Goal: Task Accomplishment & Management: Manage account settings

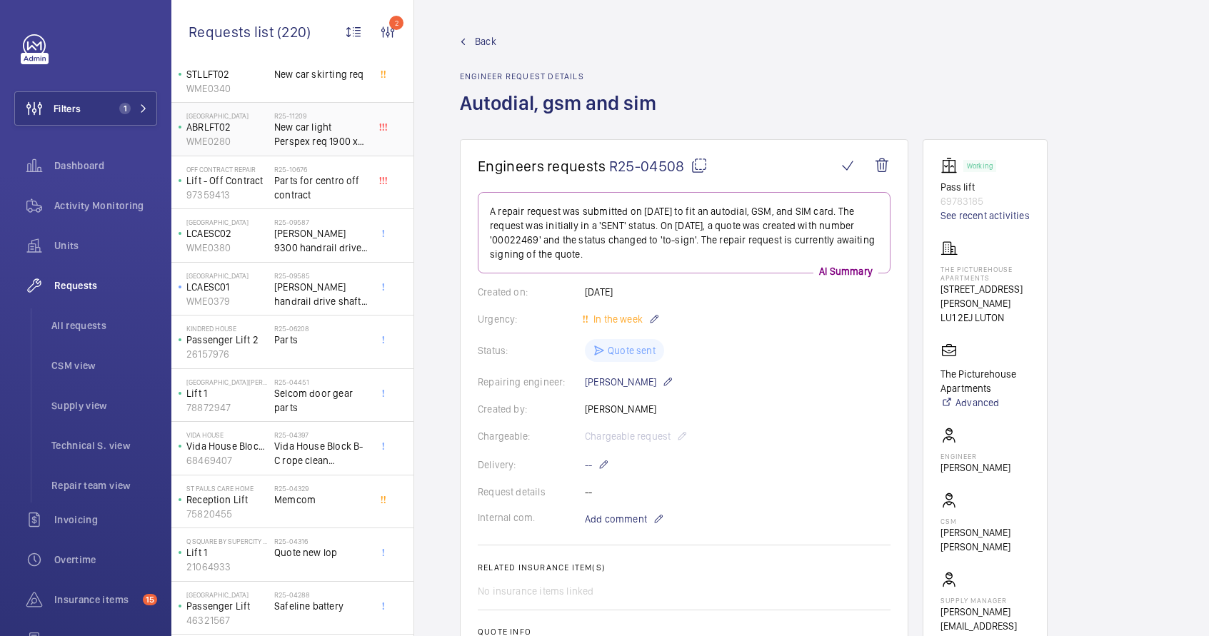
scroll to position [99, 0]
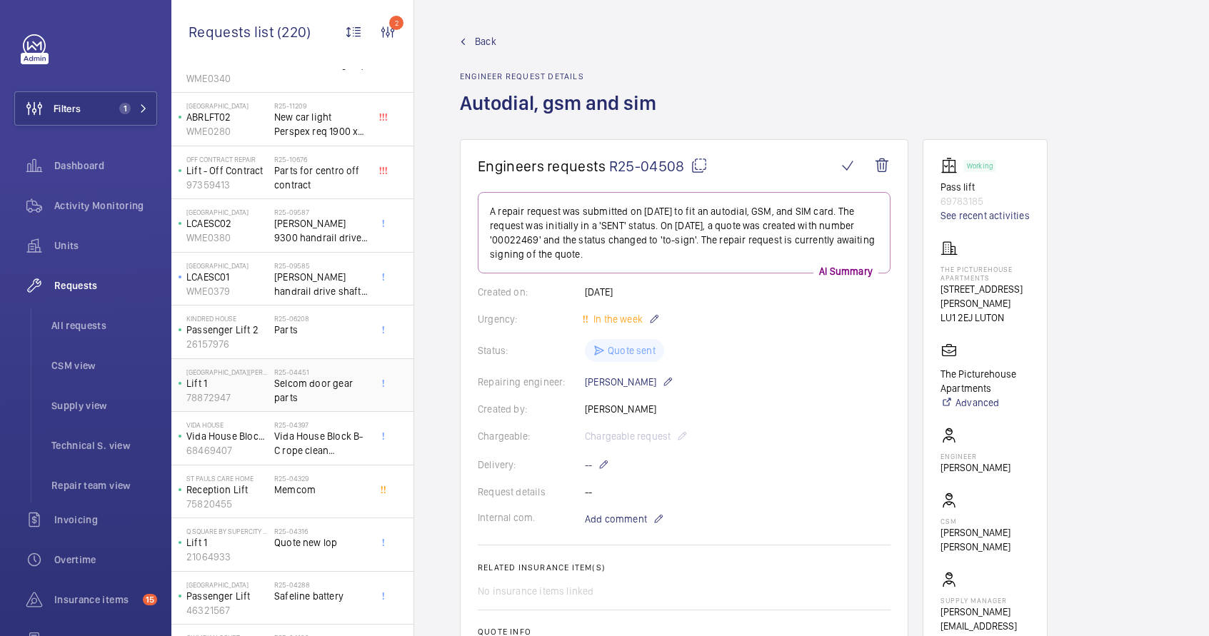
click at [316, 404] on span "Selcom door gear parts" at bounding box center [321, 390] width 94 height 29
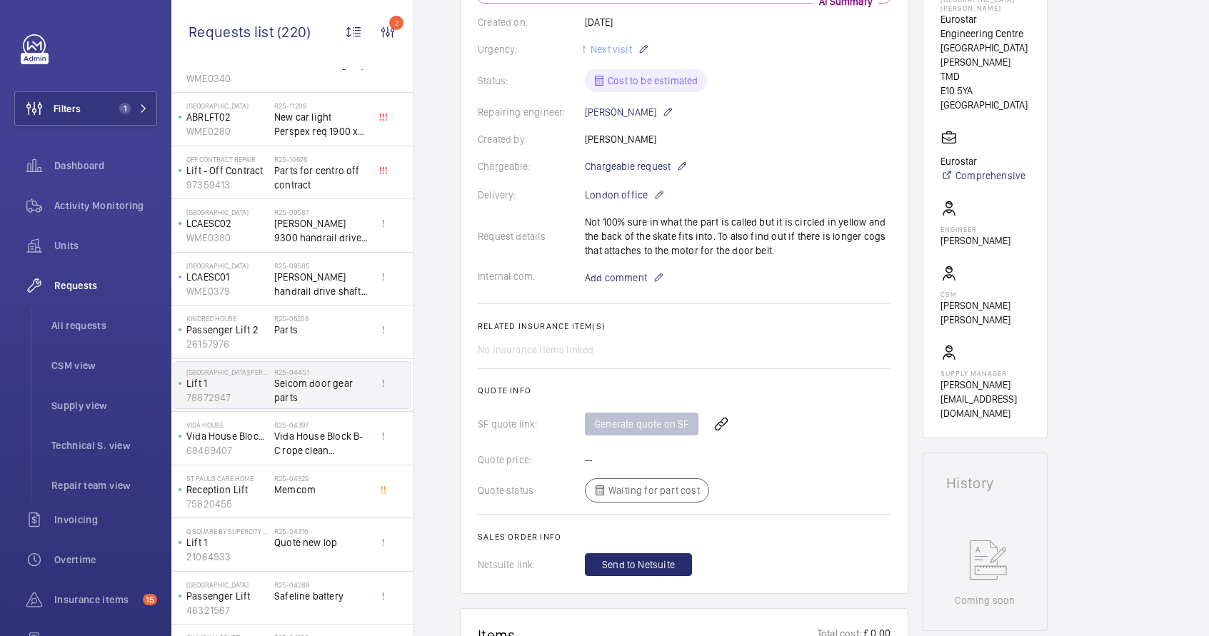
scroll to position [269, 0]
click at [681, 159] on mat-icon at bounding box center [681, 167] width 11 height 17
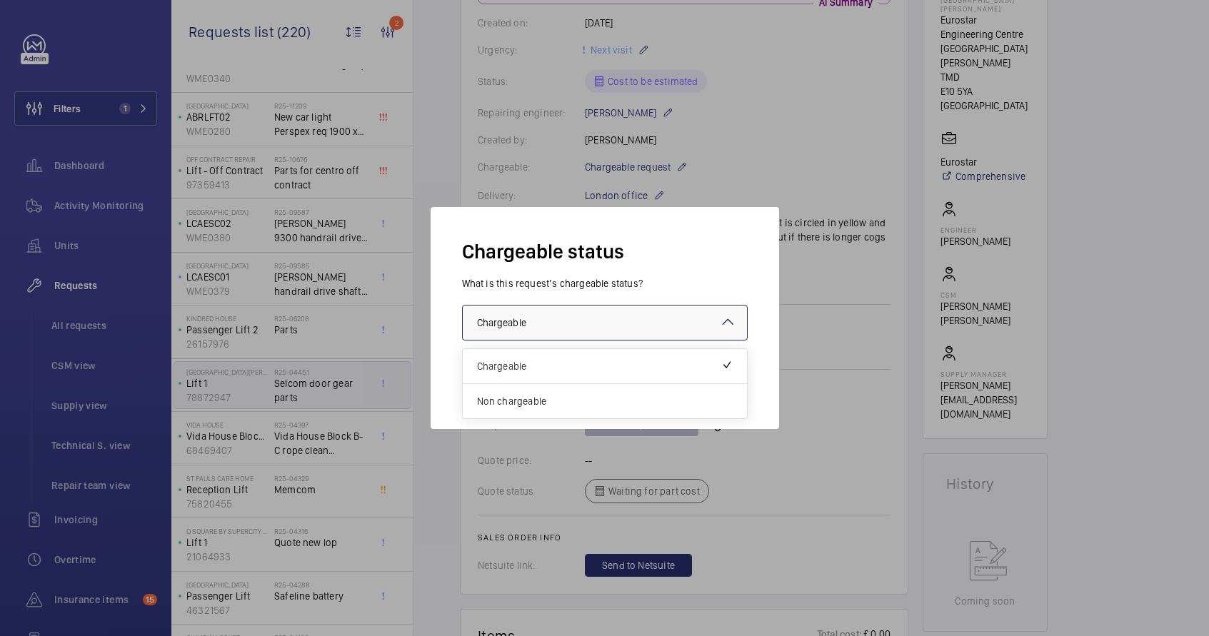
click at [636, 337] on div at bounding box center [605, 323] width 284 height 34
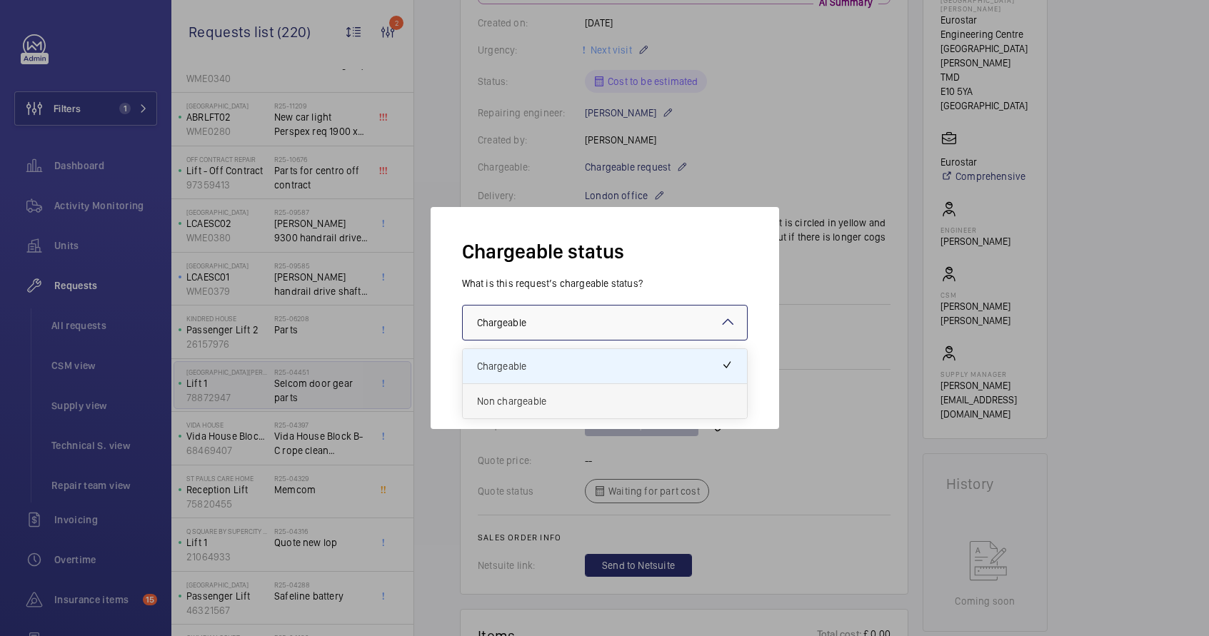
click at [598, 407] on span "Non chargeable" at bounding box center [605, 401] width 256 height 14
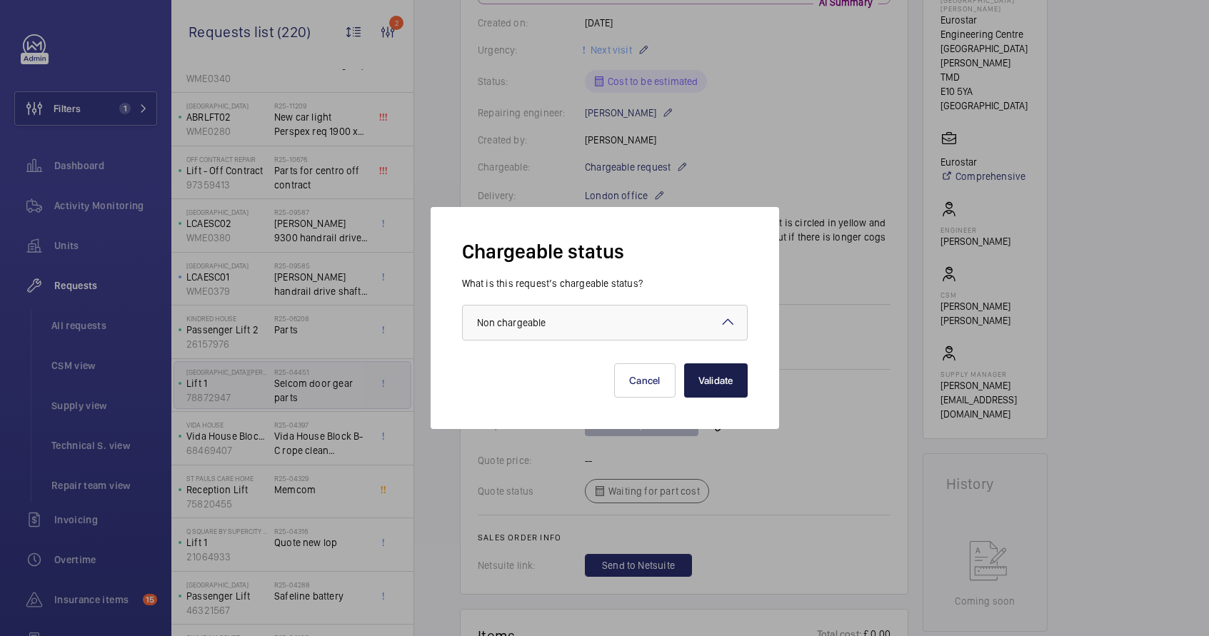
click at [724, 388] on button "Validate" at bounding box center [716, 381] width 64 height 34
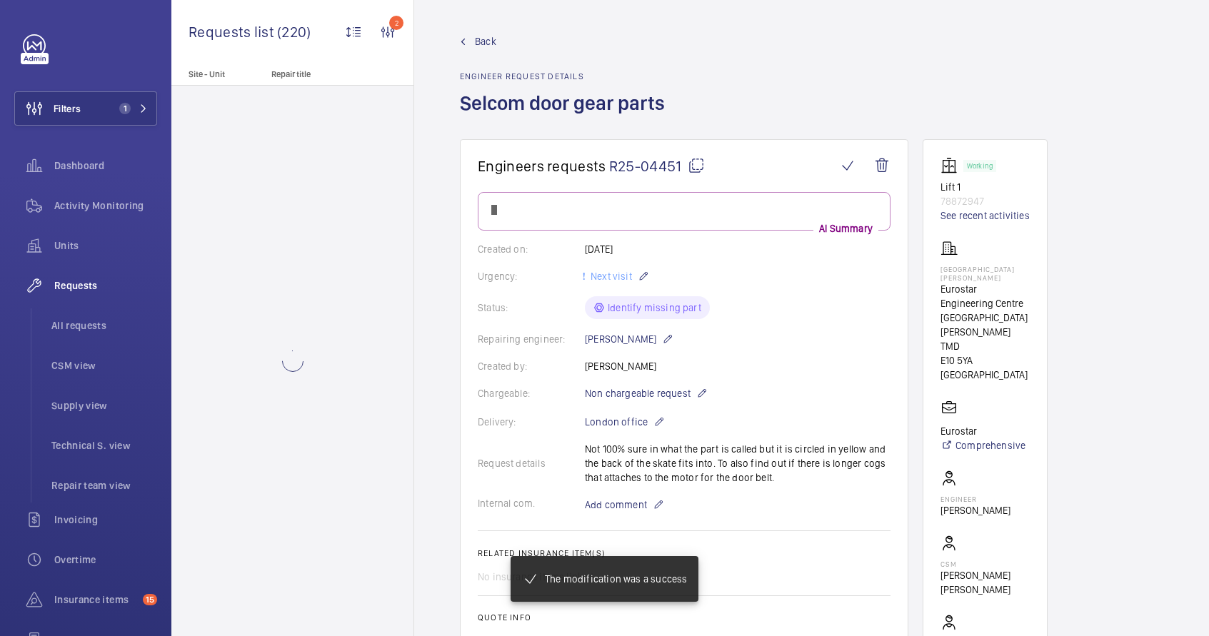
scroll to position [0, 0]
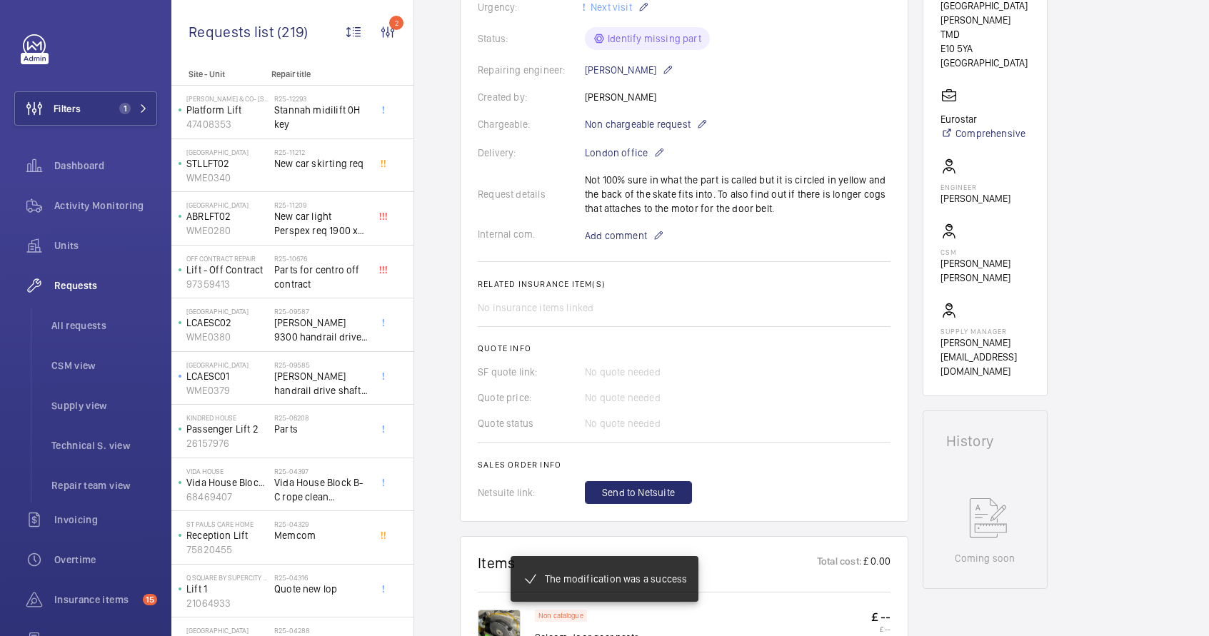
scroll to position [326, 0]
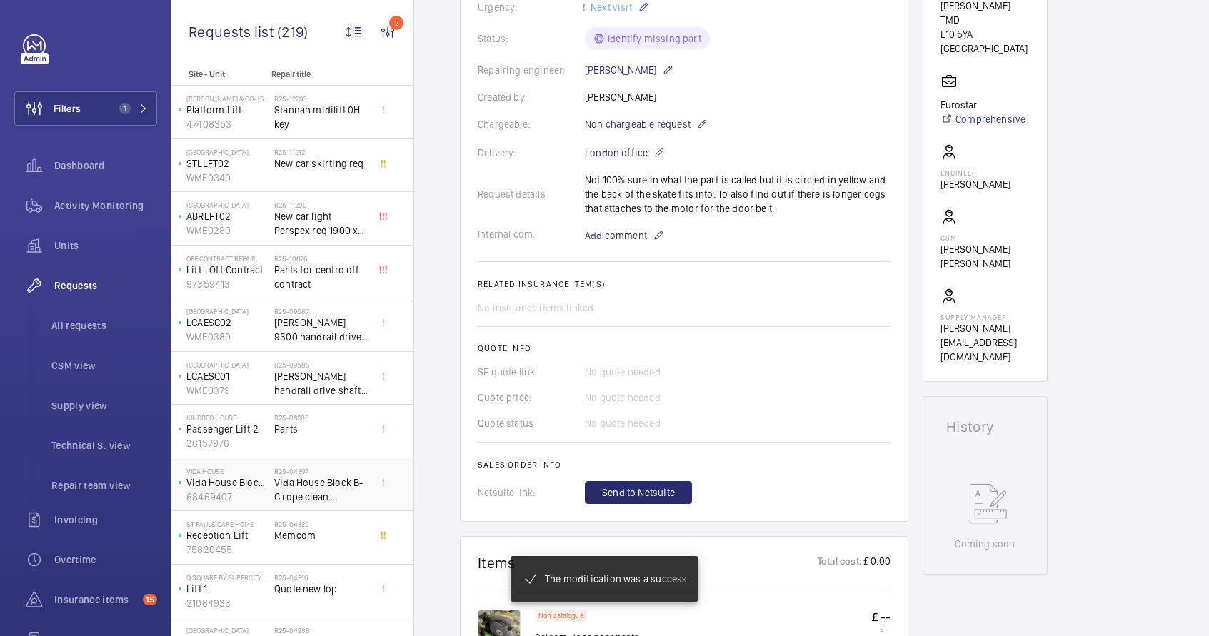
click at [314, 487] on span "Vida House Block B-C rope clean down/investigation." at bounding box center [321, 490] width 94 height 29
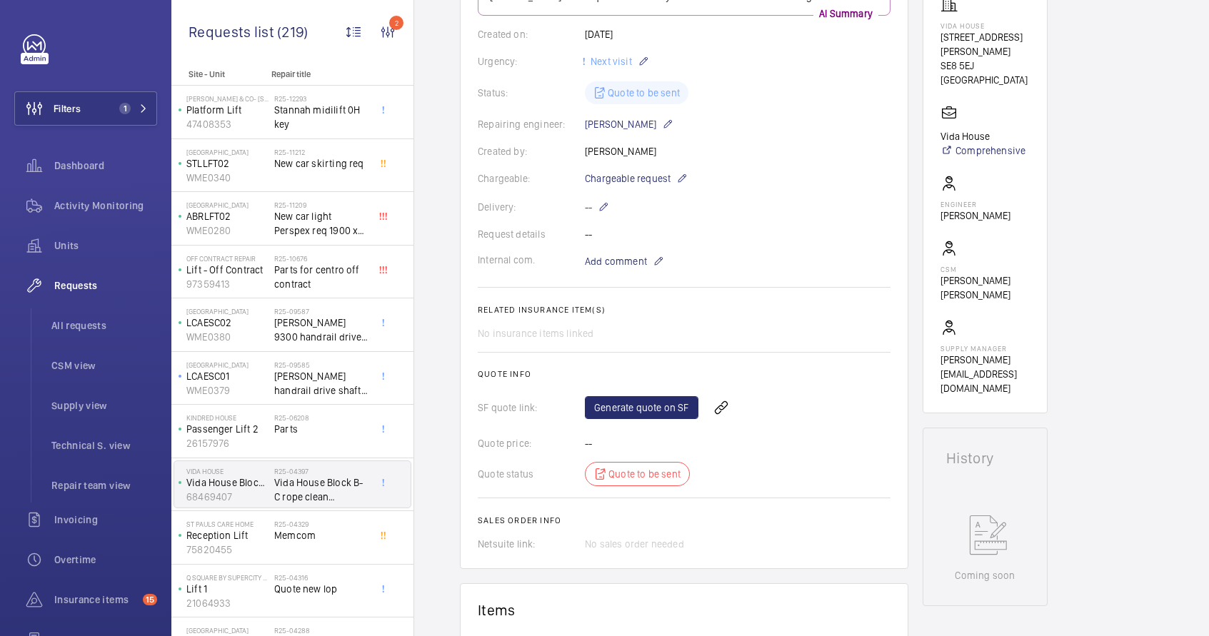
scroll to position [264, 0]
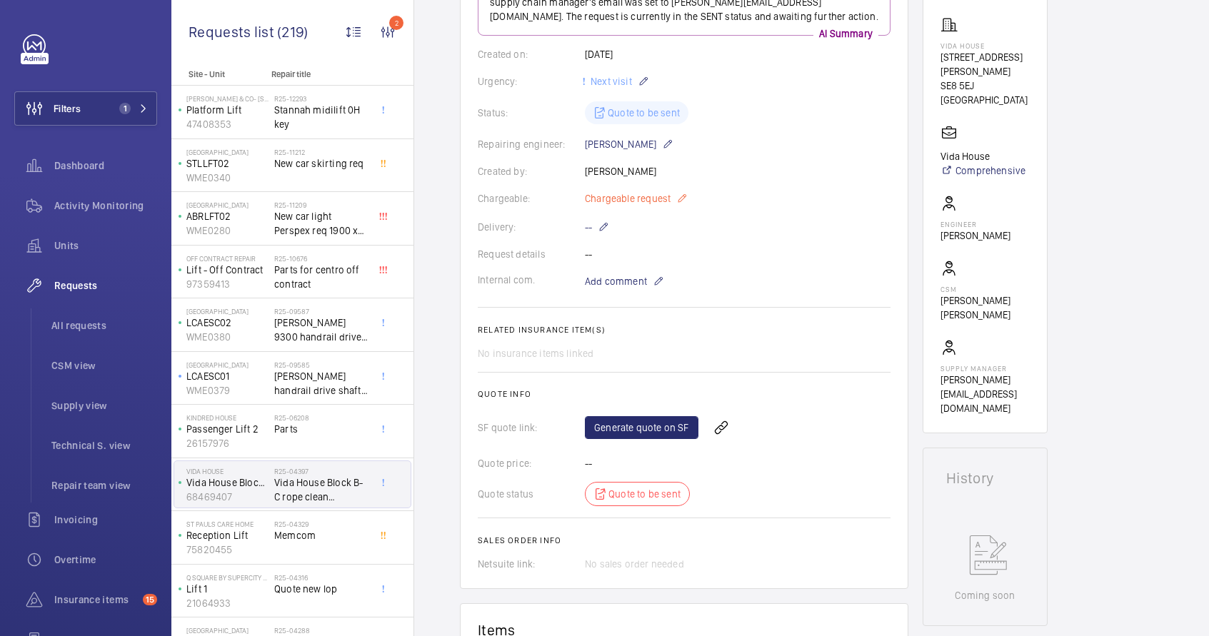
click at [633, 196] on span "Chargeable request" at bounding box center [628, 198] width 86 height 14
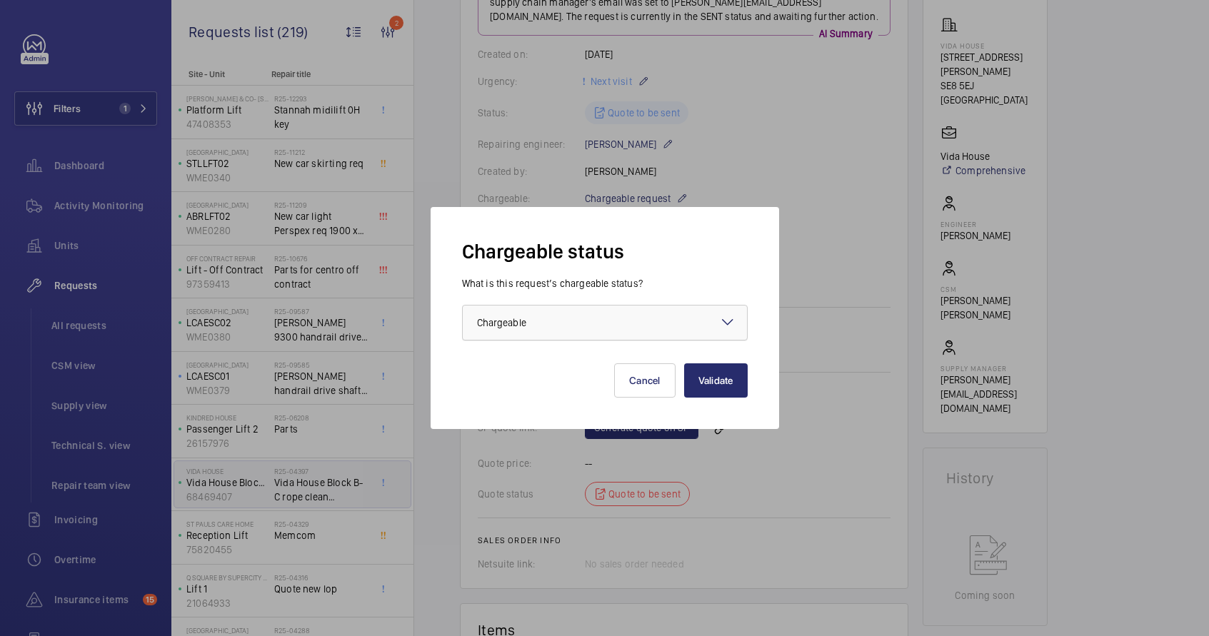
click at [626, 329] on div at bounding box center [605, 323] width 284 height 34
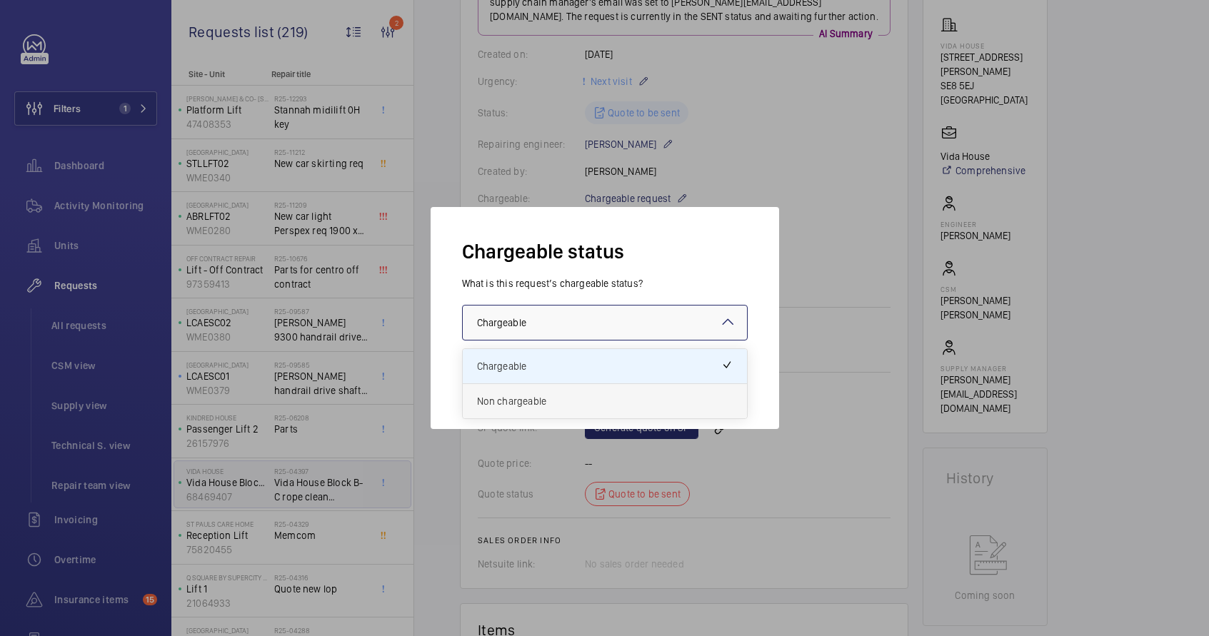
click at [574, 414] on div "Non chargeable" at bounding box center [605, 401] width 284 height 34
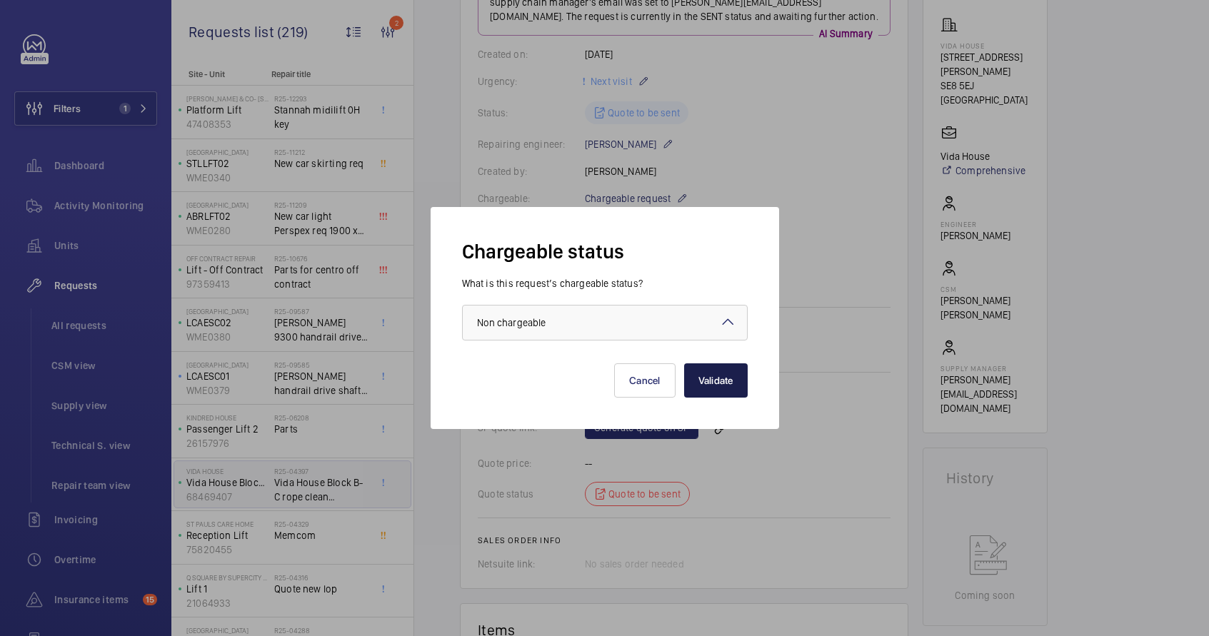
click at [717, 380] on button "Validate" at bounding box center [716, 381] width 64 height 34
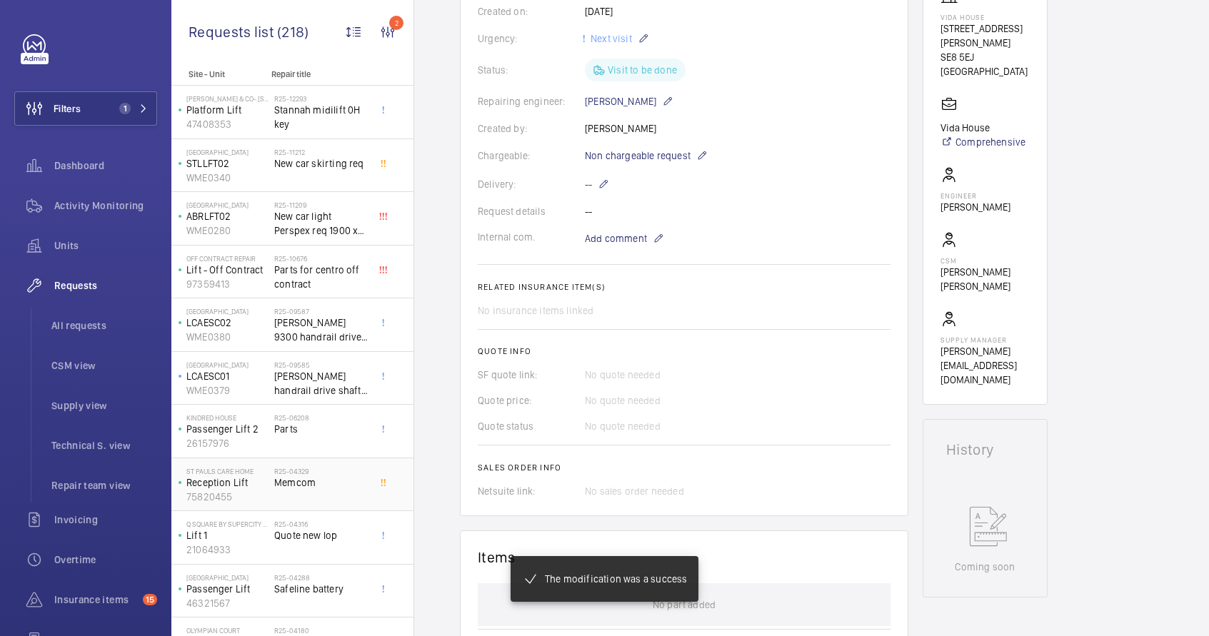
scroll to position [307, 0]
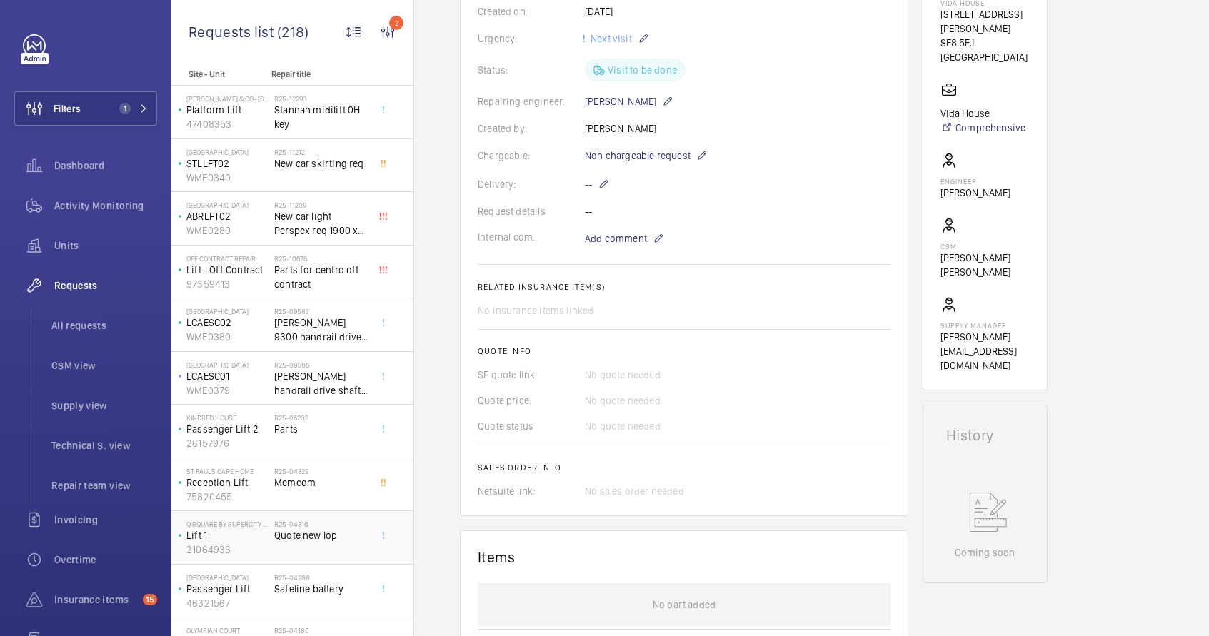
click at [302, 543] on div "R25-04316 Quote new lop" at bounding box center [321, 540] width 94 height 41
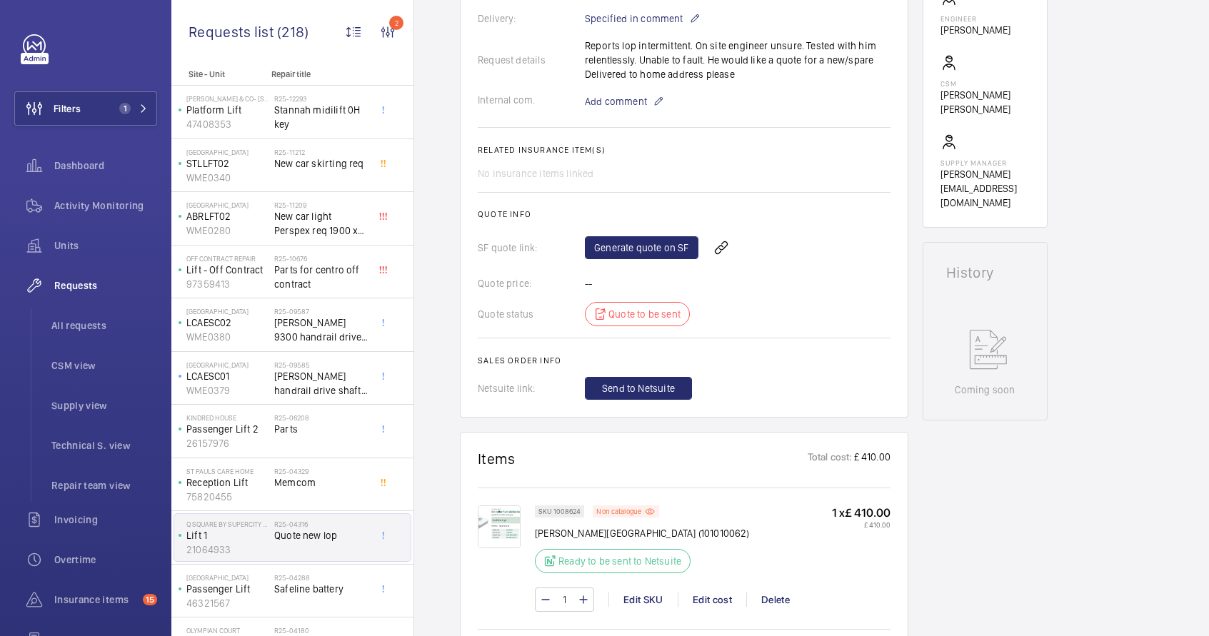
scroll to position [449, 0]
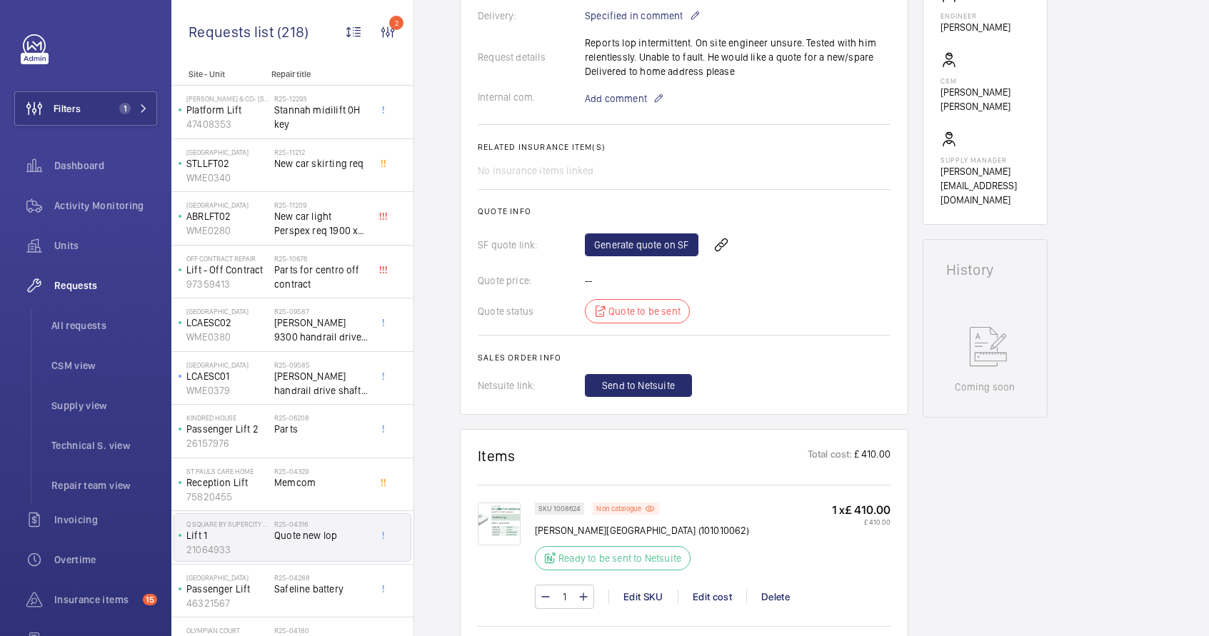
click at [501, 529] on img at bounding box center [499, 524] width 43 height 43
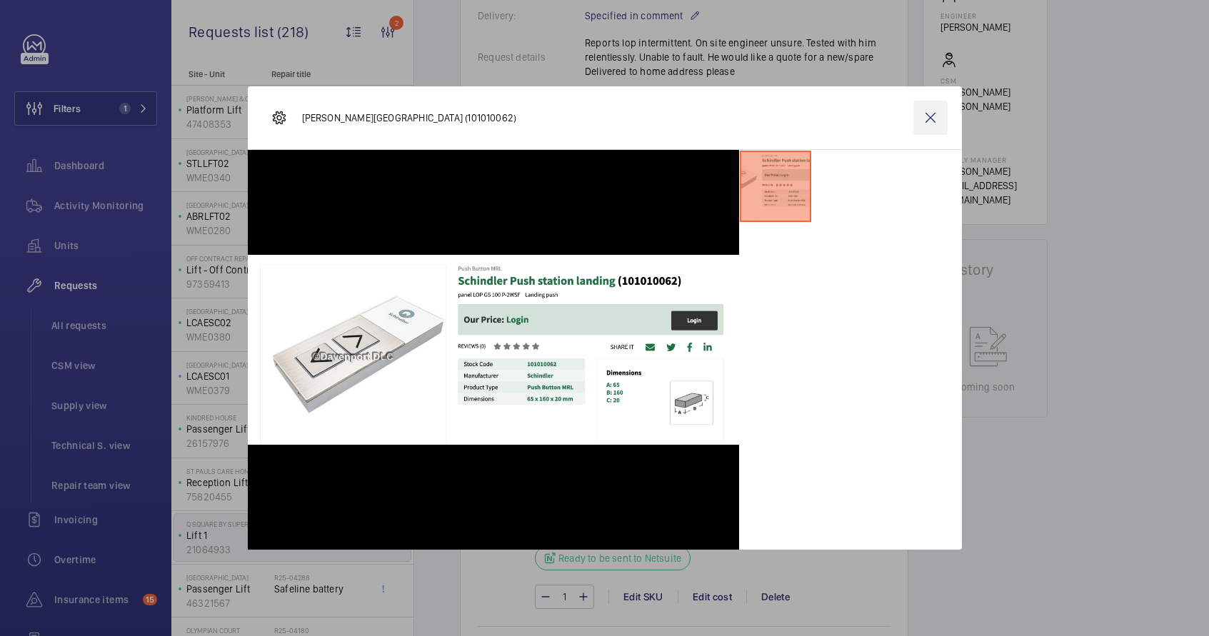
click at [928, 121] on wm-front-icon-button at bounding box center [931, 118] width 34 height 34
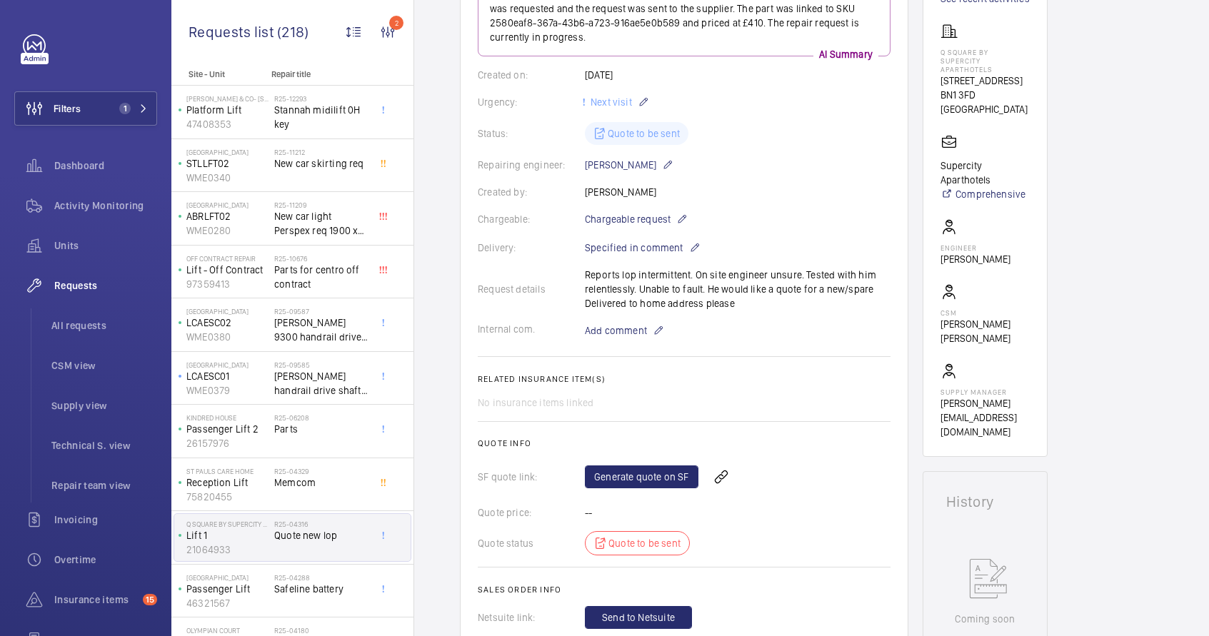
scroll to position [215, 0]
click at [680, 218] on mat-icon at bounding box center [681, 221] width 11 height 17
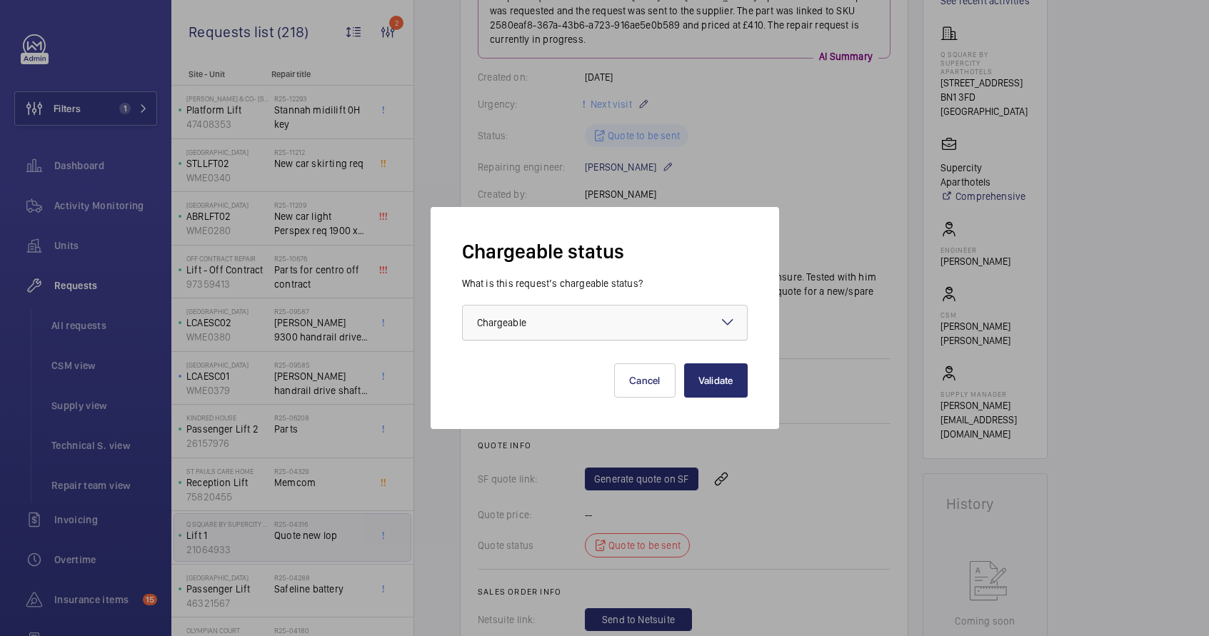
click at [605, 334] on div at bounding box center [605, 323] width 284 height 34
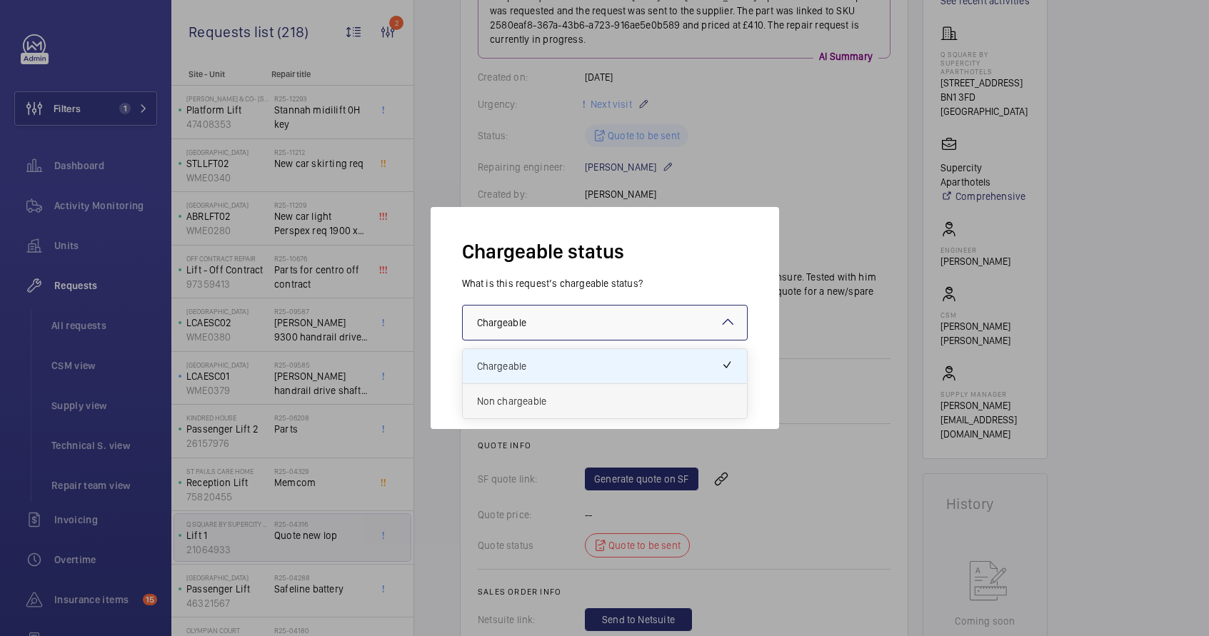
click at [554, 401] on span "Non chargeable" at bounding box center [605, 401] width 256 height 14
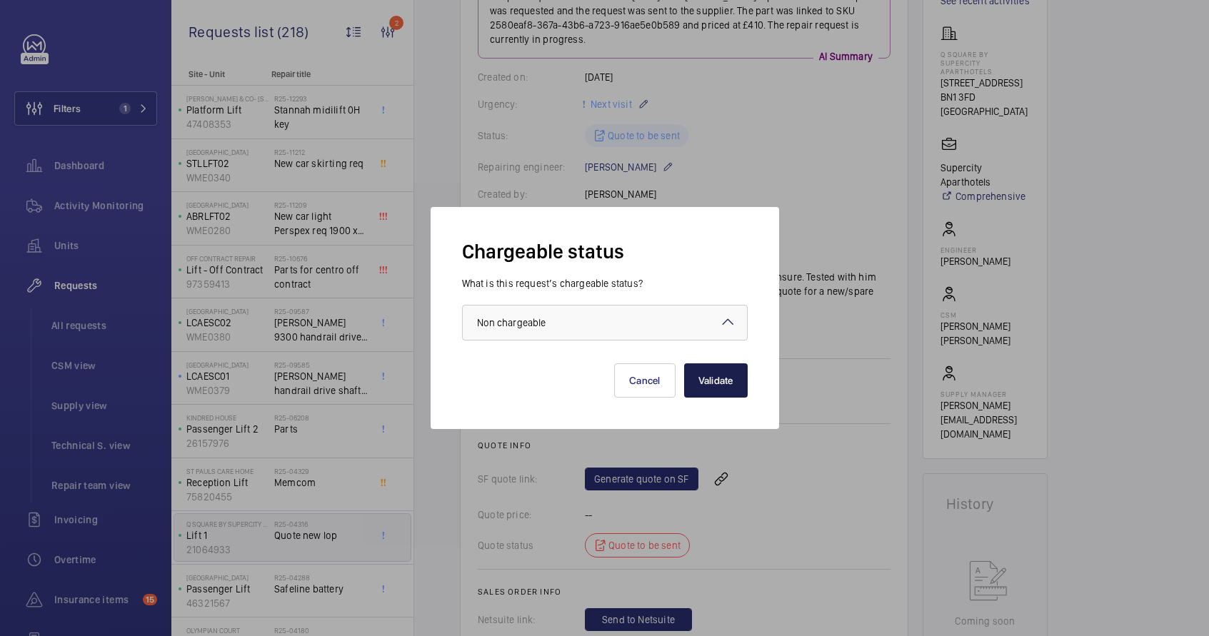
click at [707, 373] on button "Validate" at bounding box center [716, 381] width 64 height 34
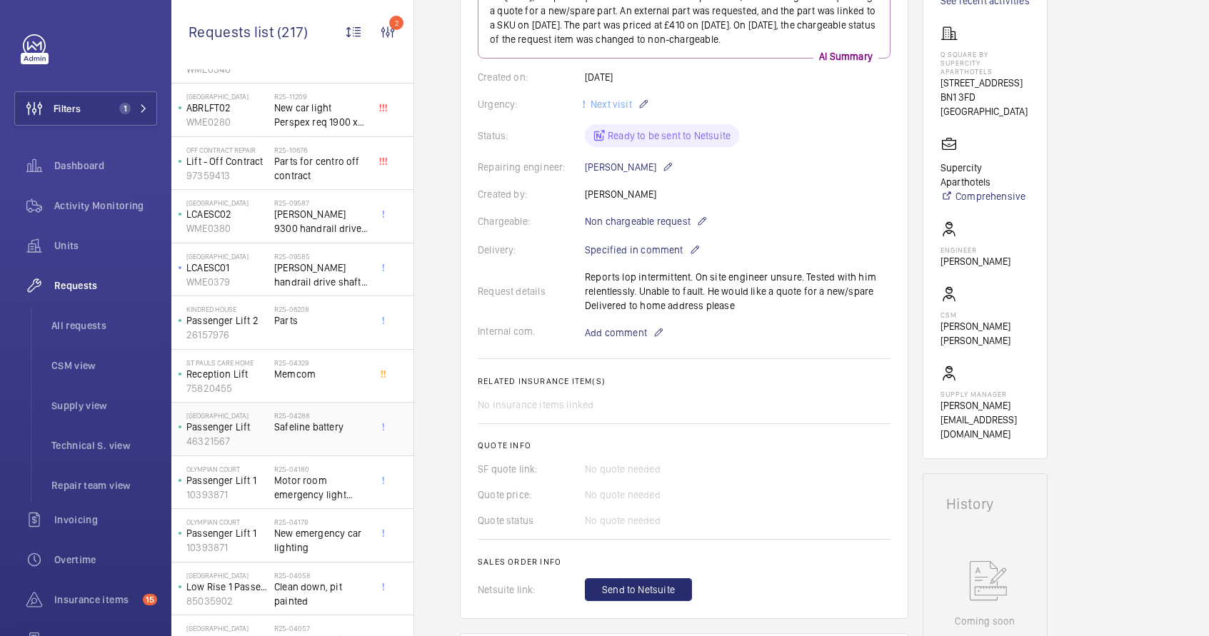
scroll to position [125, 0]
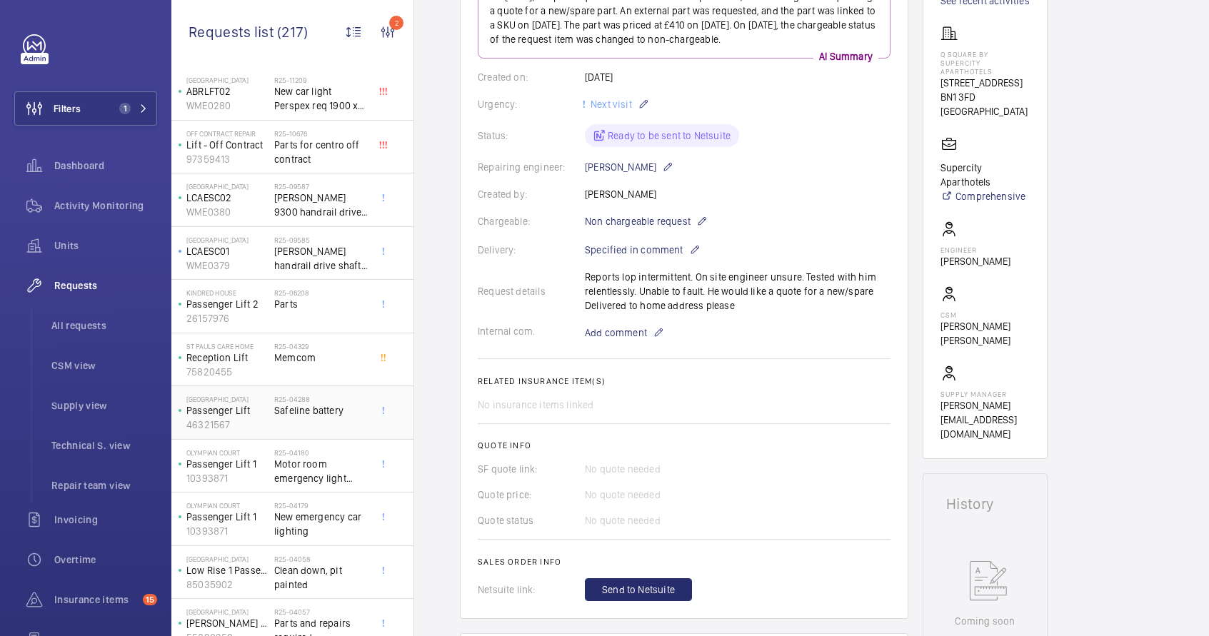
click at [330, 424] on div "R25-04288 Safeline battery" at bounding box center [321, 415] width 94 height 41
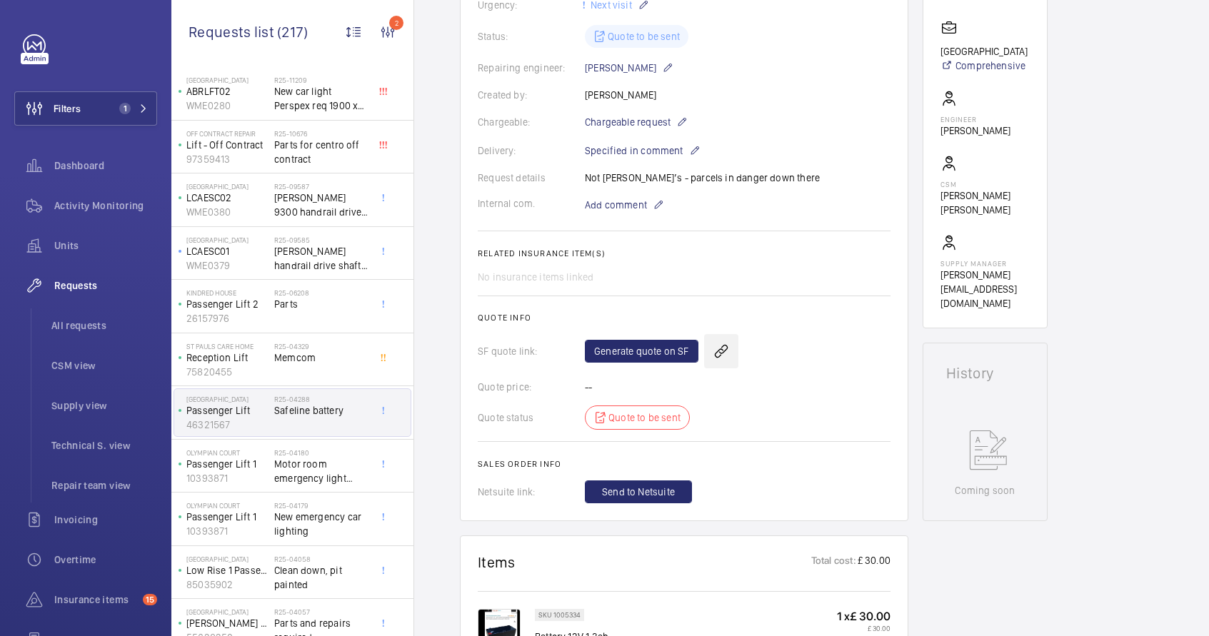
scroll to position [264, 0]
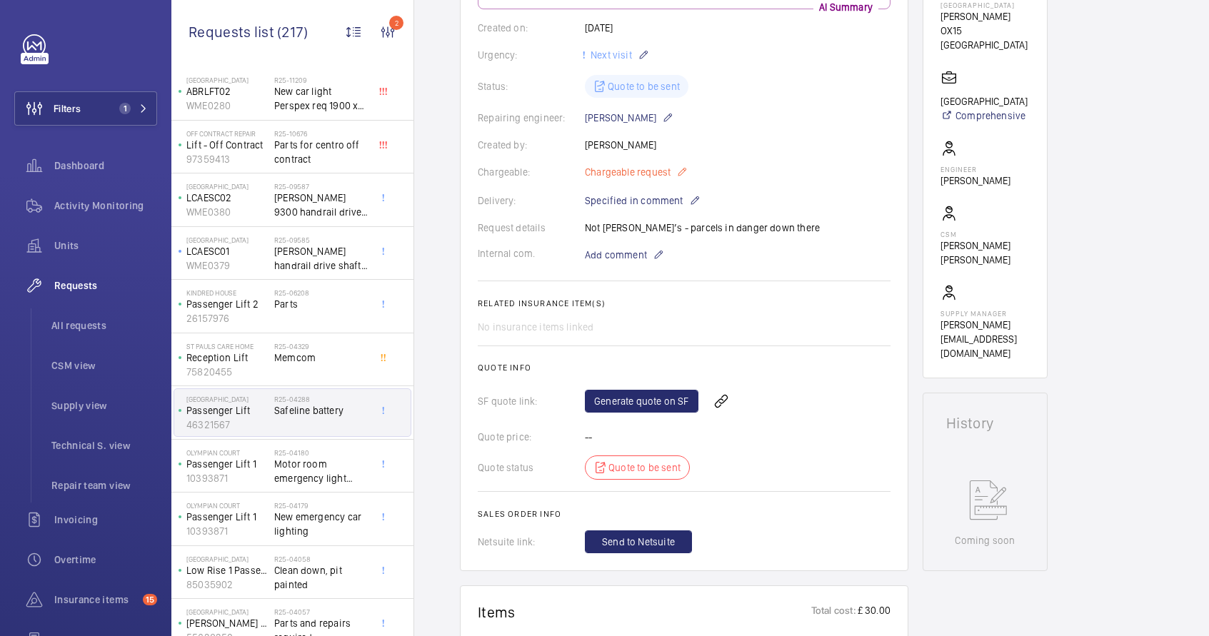
click at [676, 178] on mat-icon at bounding box center [681, 172] width 11 height 17
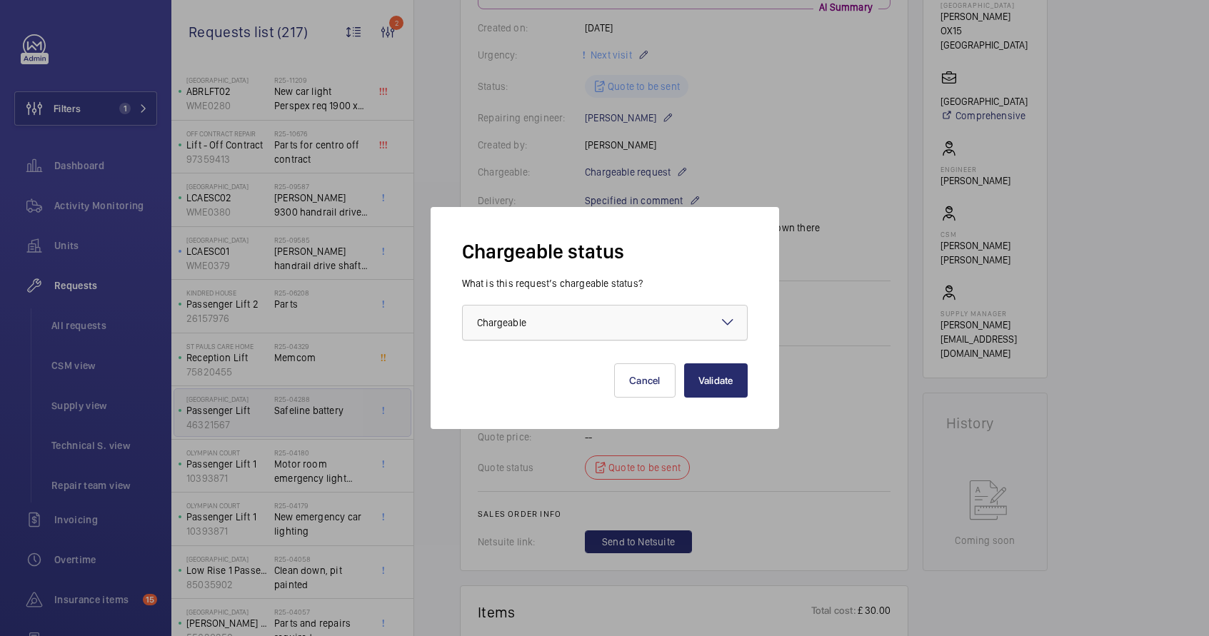
click at [646, 323] on div at bounding box center [605, 323] width 284 height 34
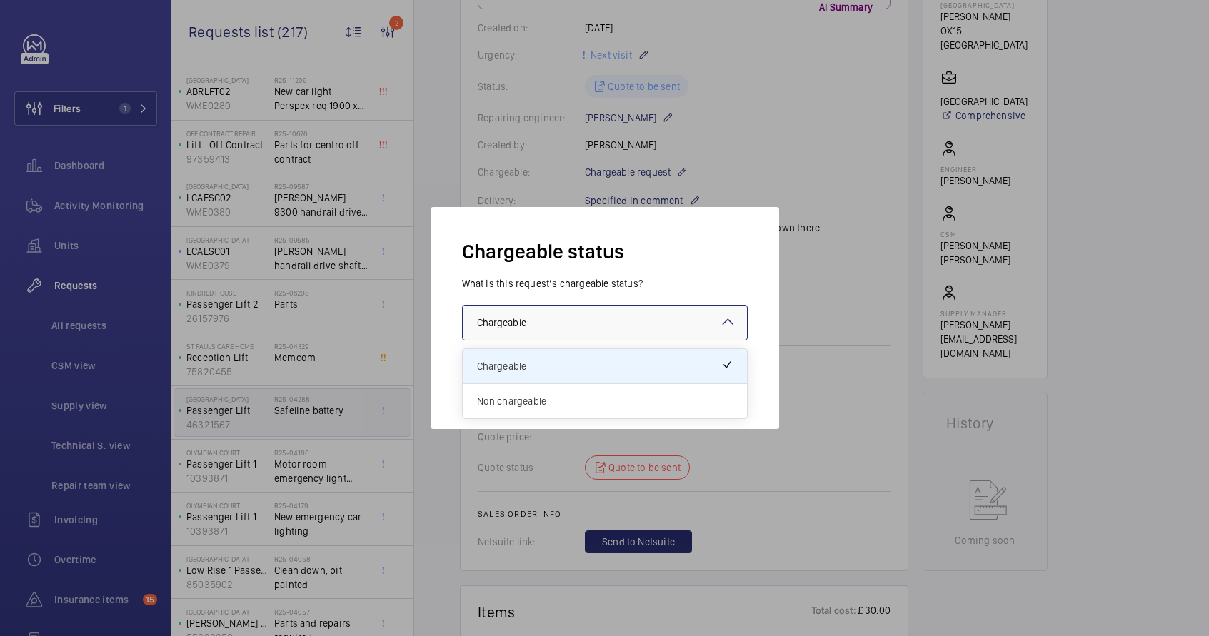
click at [544, 402] on span "Non chargeable" at bounding box center [605, 401] width 256 height 14
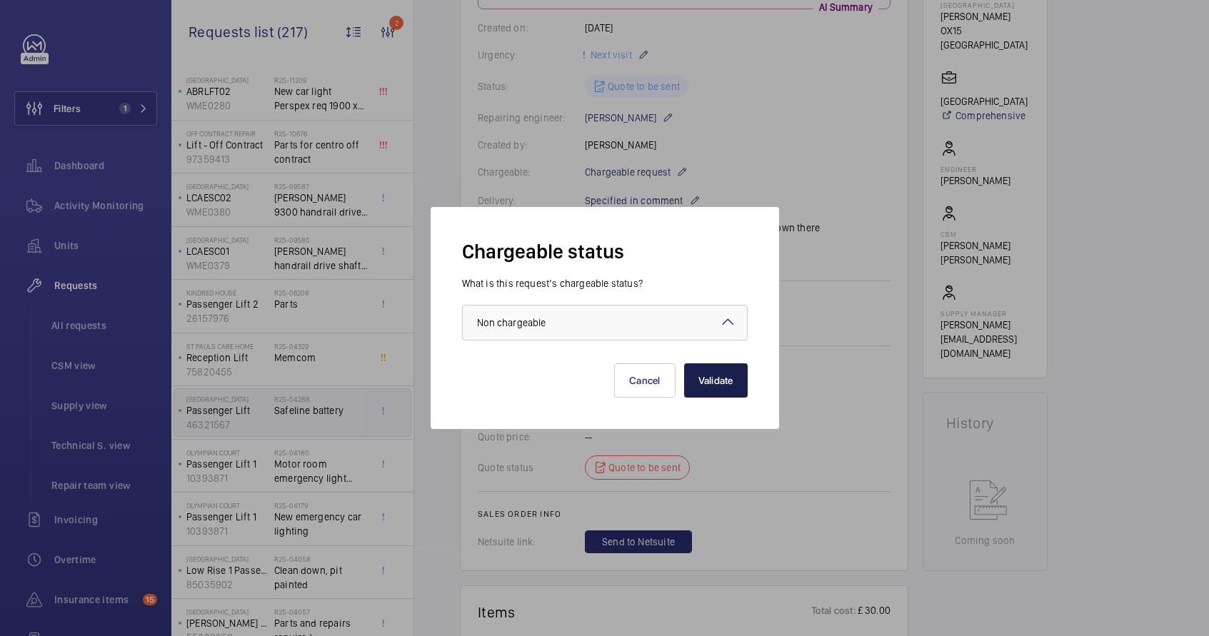
click at [714, 389] on button "Validate" at bounding box center [716, 381] width 64 height 34
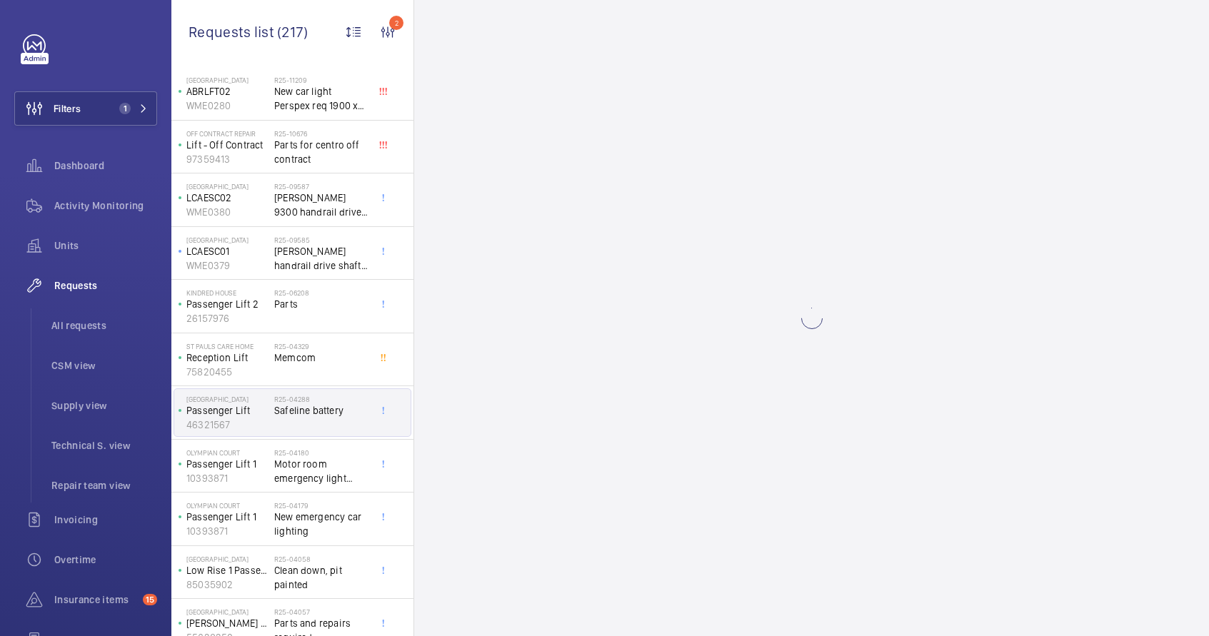
scroll to position [0, 0]
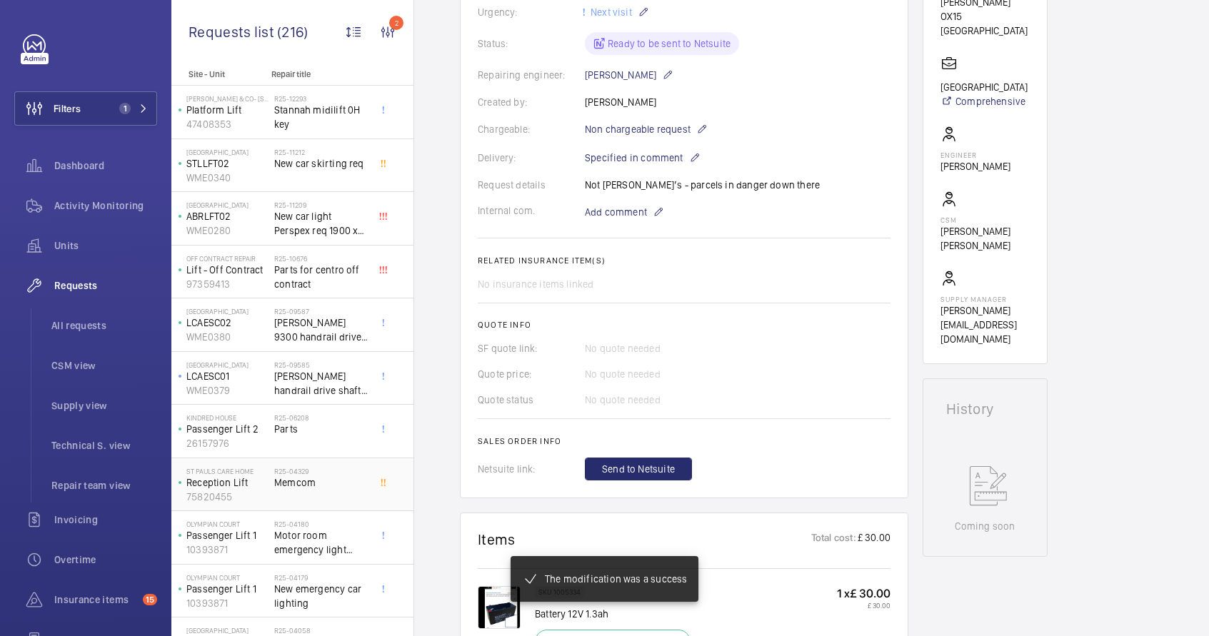
scroll to position [293, 0]
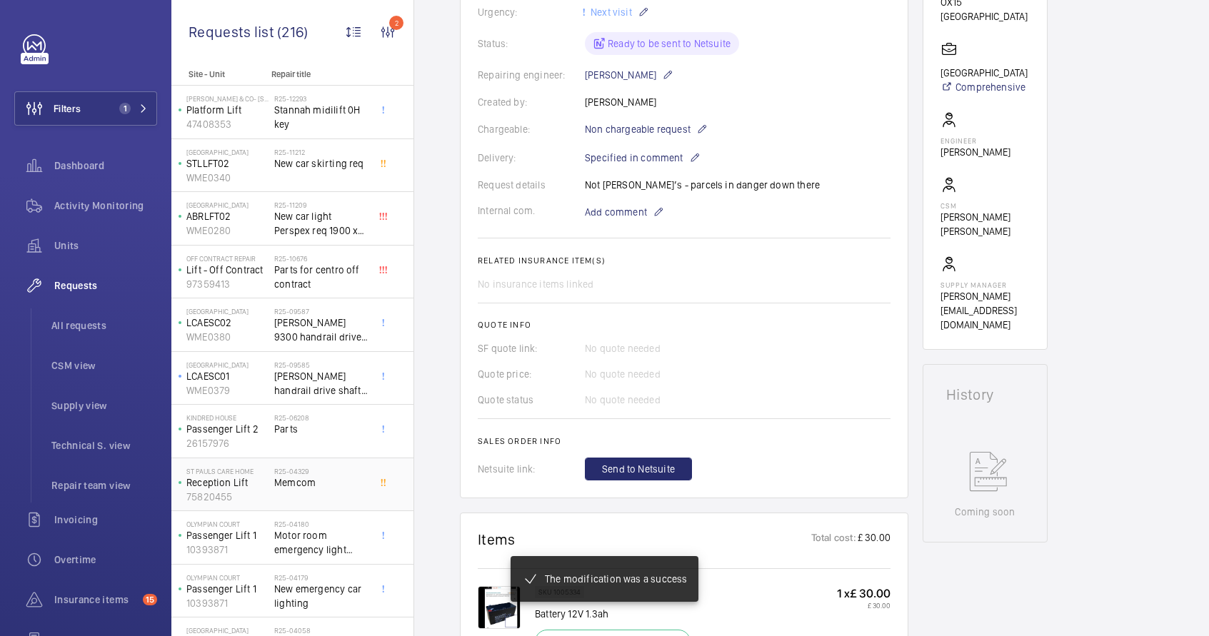
click at [328, 494] on div "R25-04329 Memcom" at bounding box center [321, 487] width 94 height 41
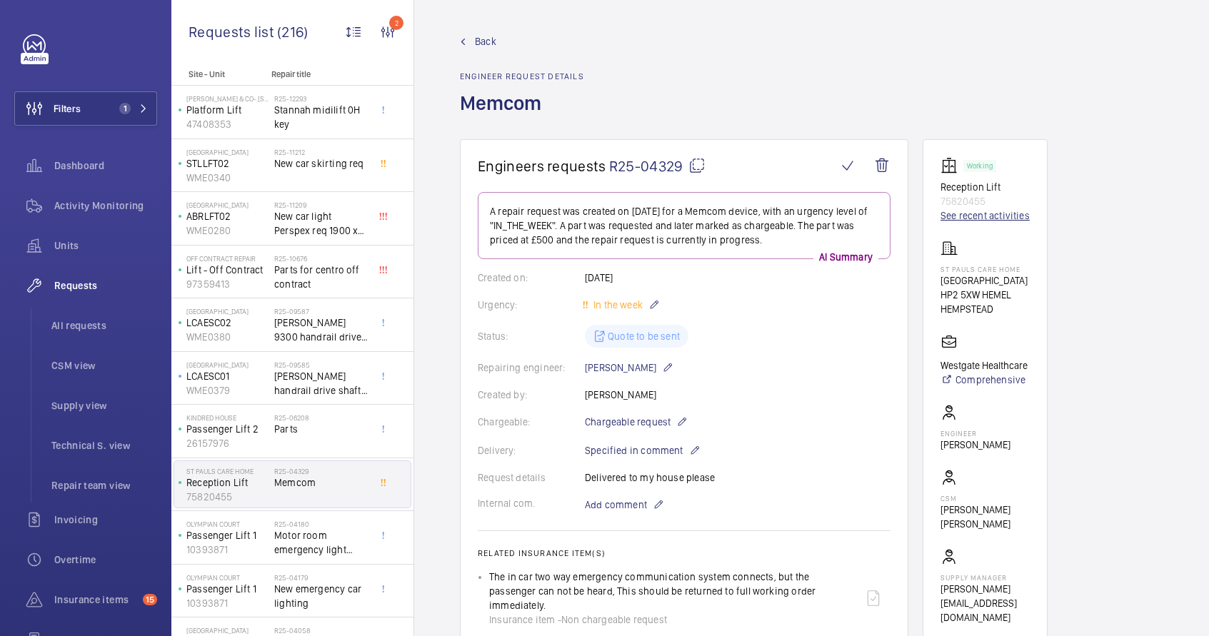
click at [977, 214] on link "See recent activities" at bounding box center [985, 216] width 89 height 14
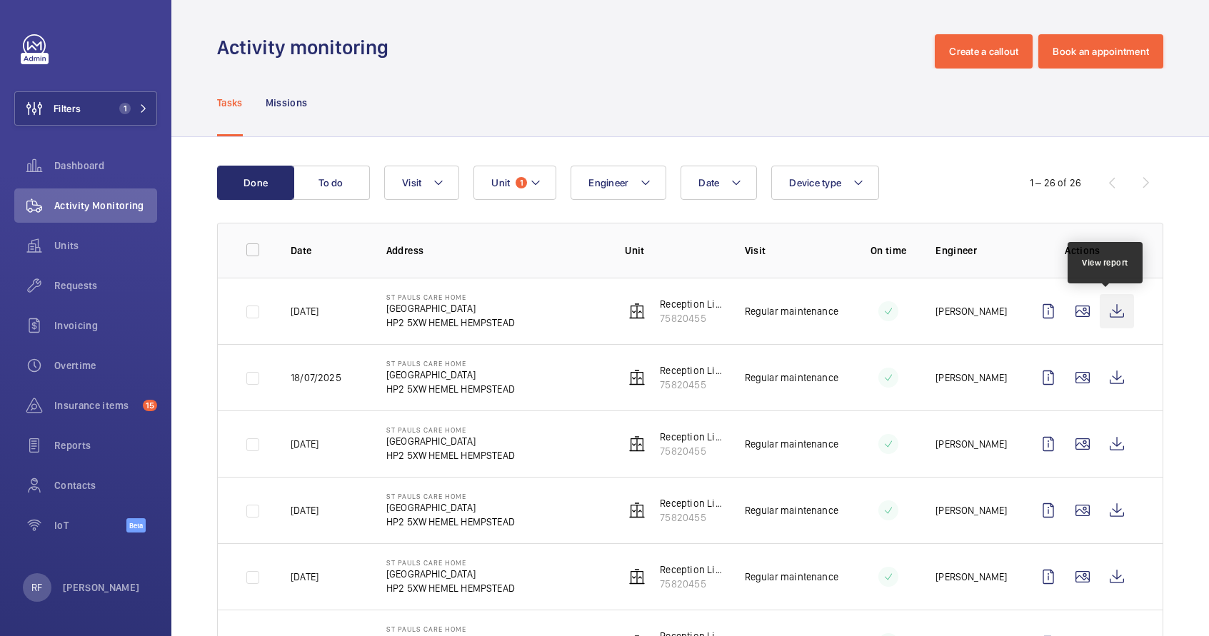
click at [1104, 314] on wm-front-icon-button at bounding box center [1117, 311] width 34 height 34
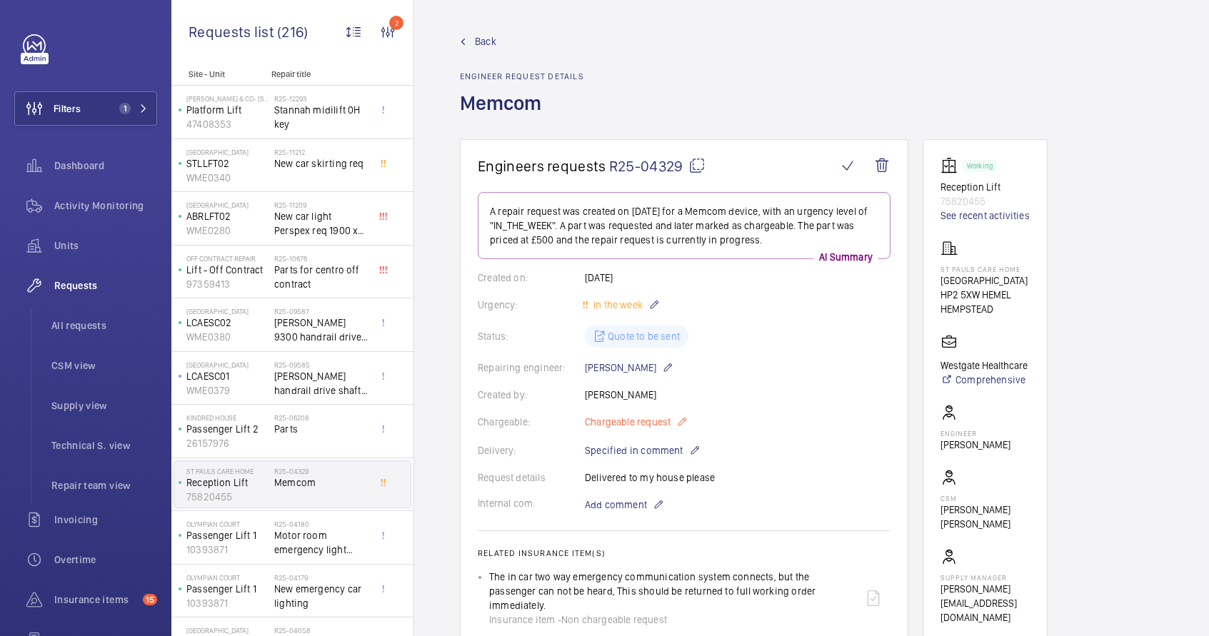
click at [682, 425] on mat-icon at bounding box center [681, 422] width 11 height 17
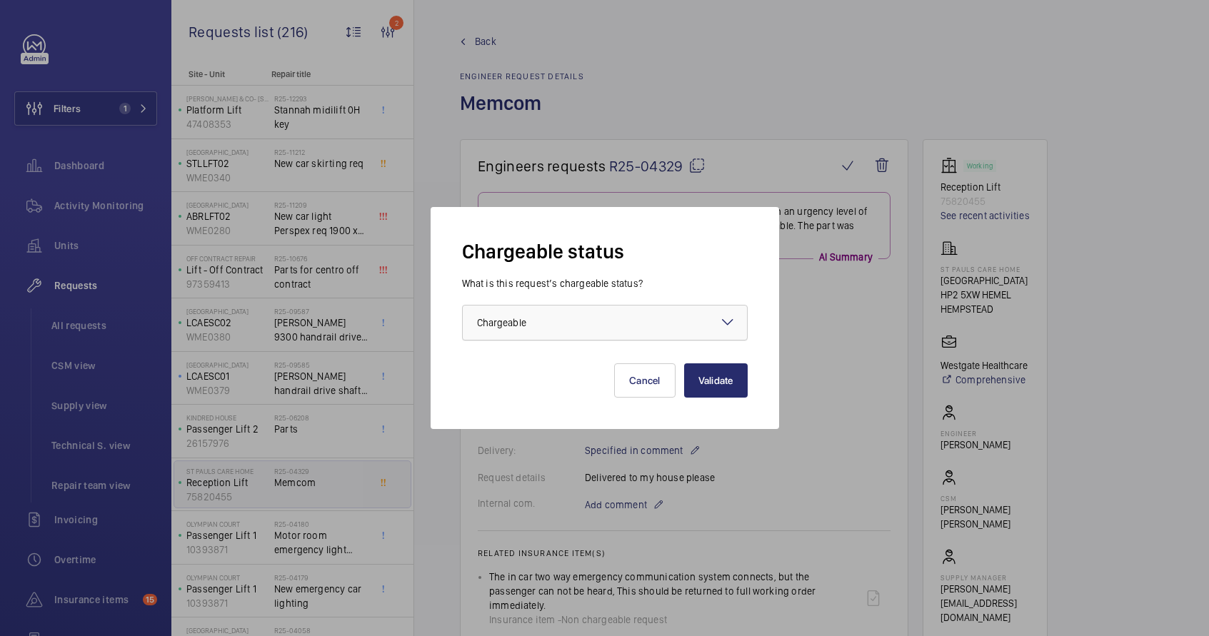
click at [662, 328] on div at bounding box center [605, 323] width 284 height 34
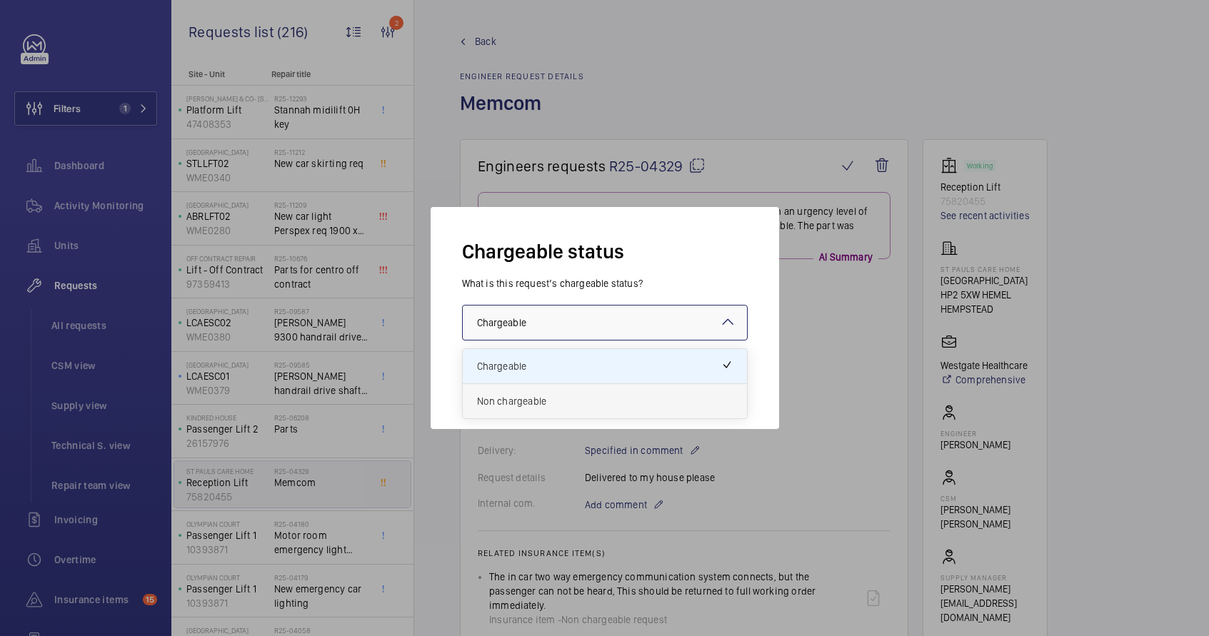
click at [635, 396] on span "Non chargeable" at bounding box center [605, 401] width 256 height 14
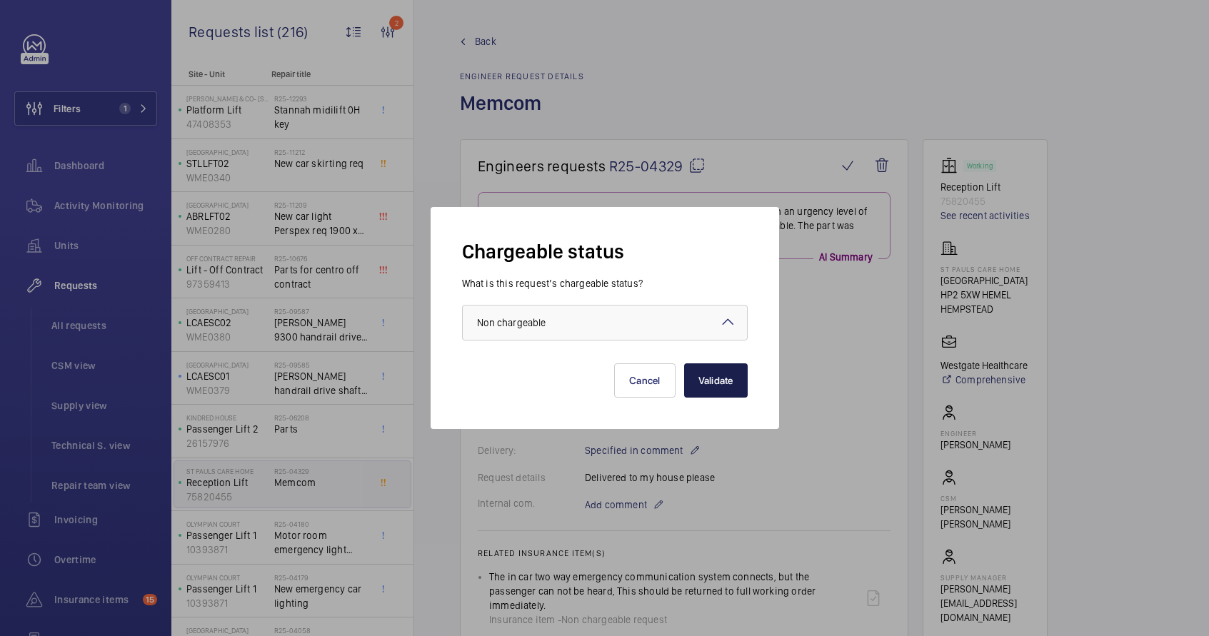
click at [719, 379] on button "Validate" at bounding box center [716, 381] width 64 height 34
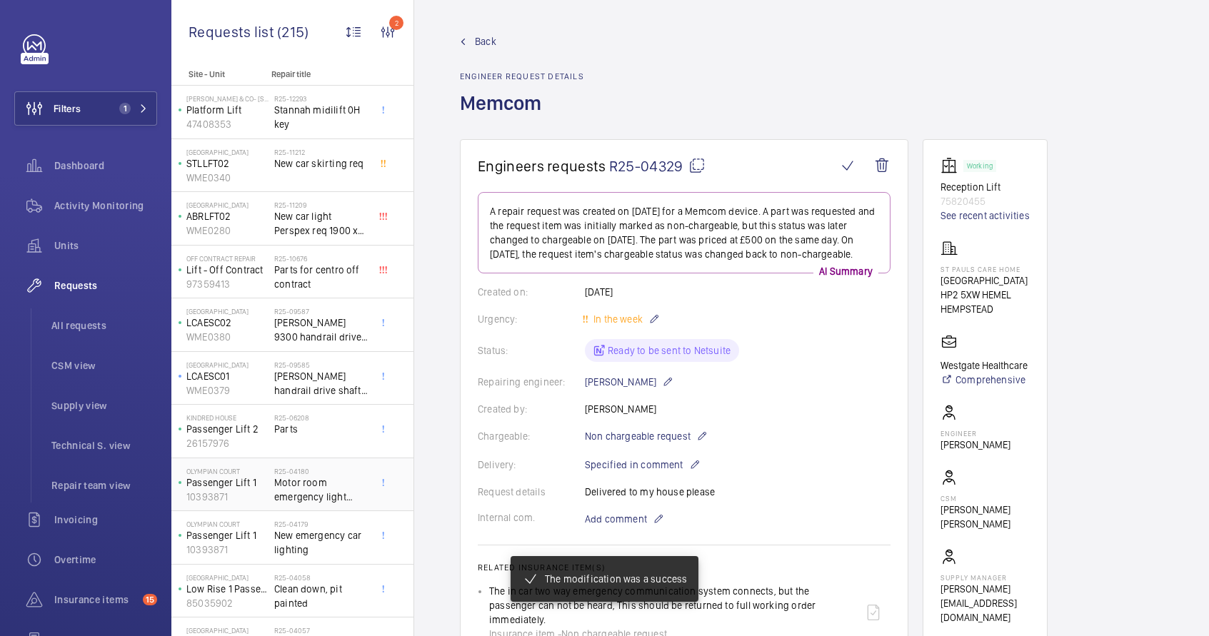
click at [321, 499] on span "Motor room emergency light required" at bounding box center [321, 490] width 94 height 29
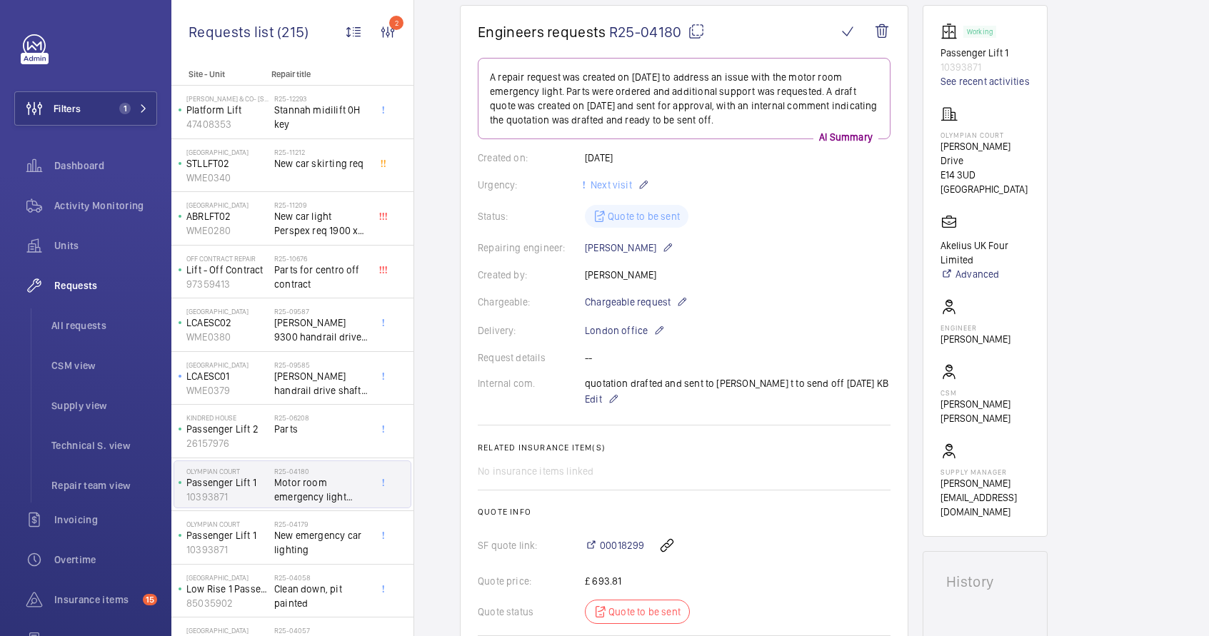
scroll to position [224, 0]
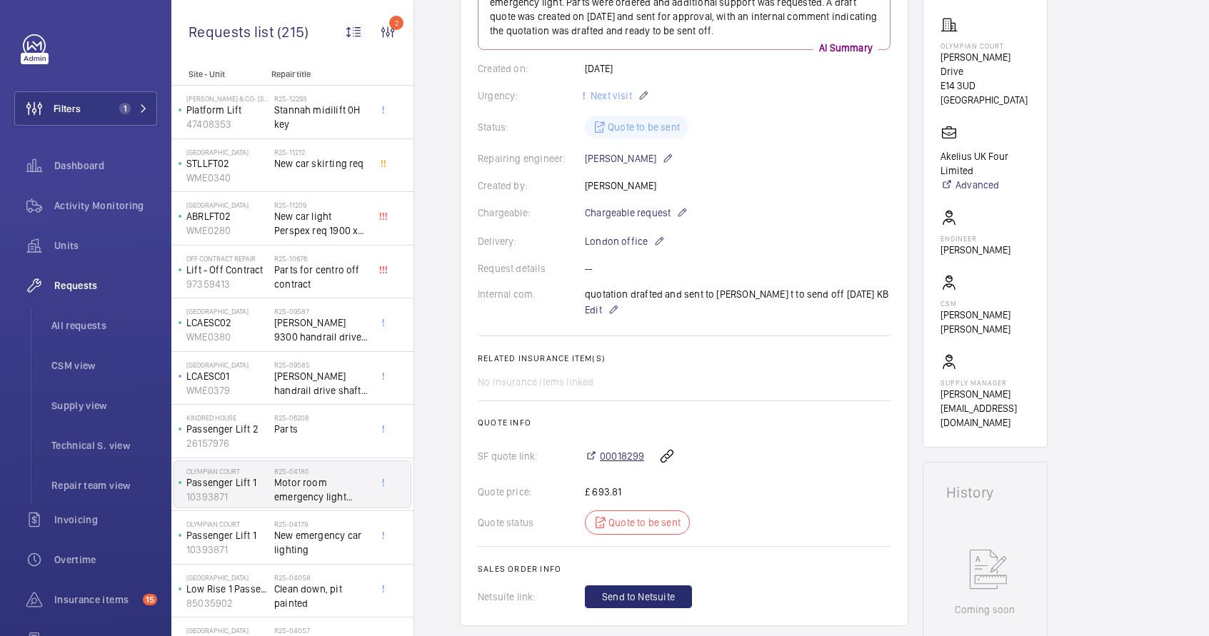
click at [629, 456] on span "00018299" at bounding box center [622, 456] width 44 height 14
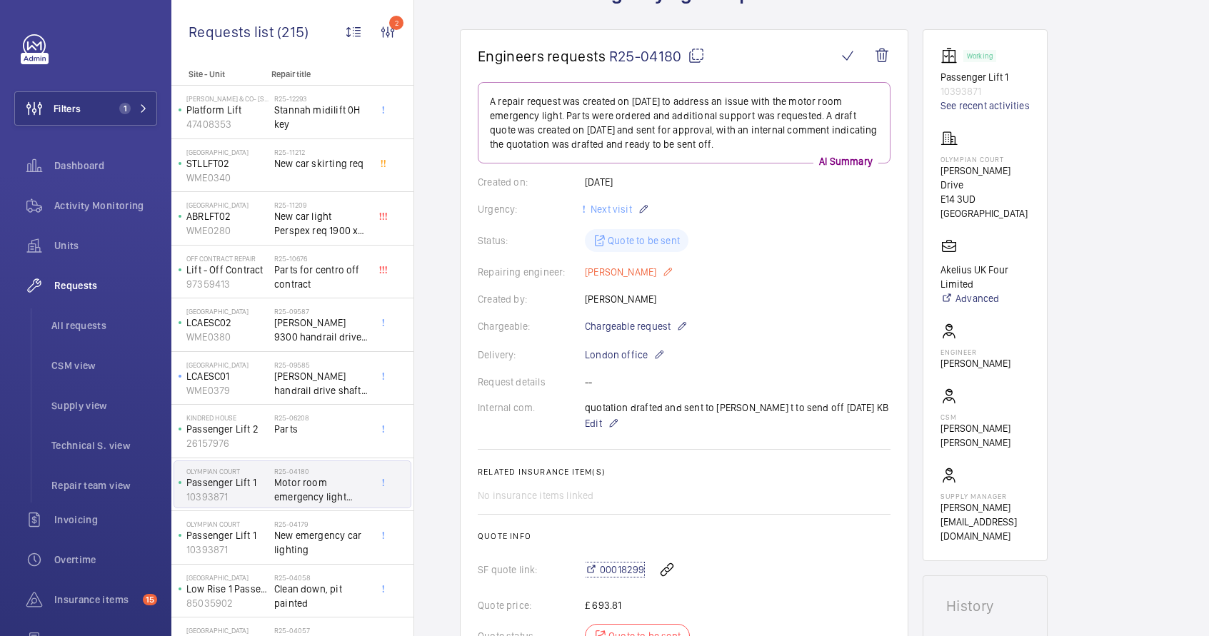
scroll to position [0, 0]
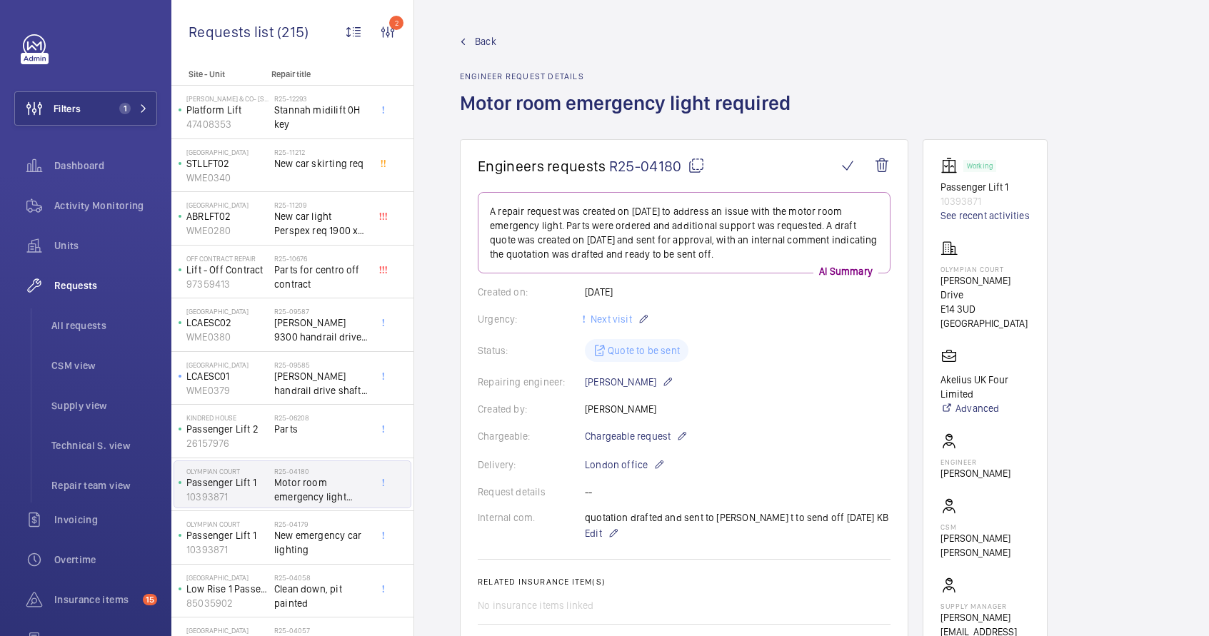
click at [695, 164] on mat-icon at bounding box center [696, 165] width 17 height 17
click at [279, 552] on span "New emergency car lighting" at bounding box center [321, 543] width 94 height 29
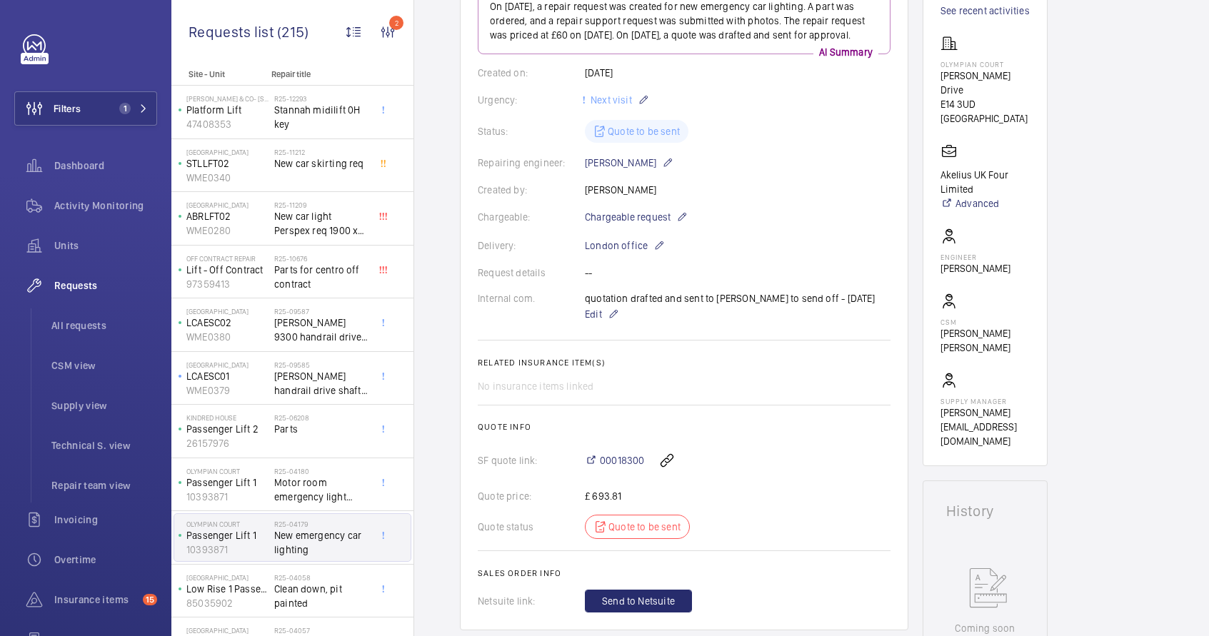
scroll to position [206, 0]
click at [635, 467] on span "00018300" at bounding box center [622, 460] width 44 height 14
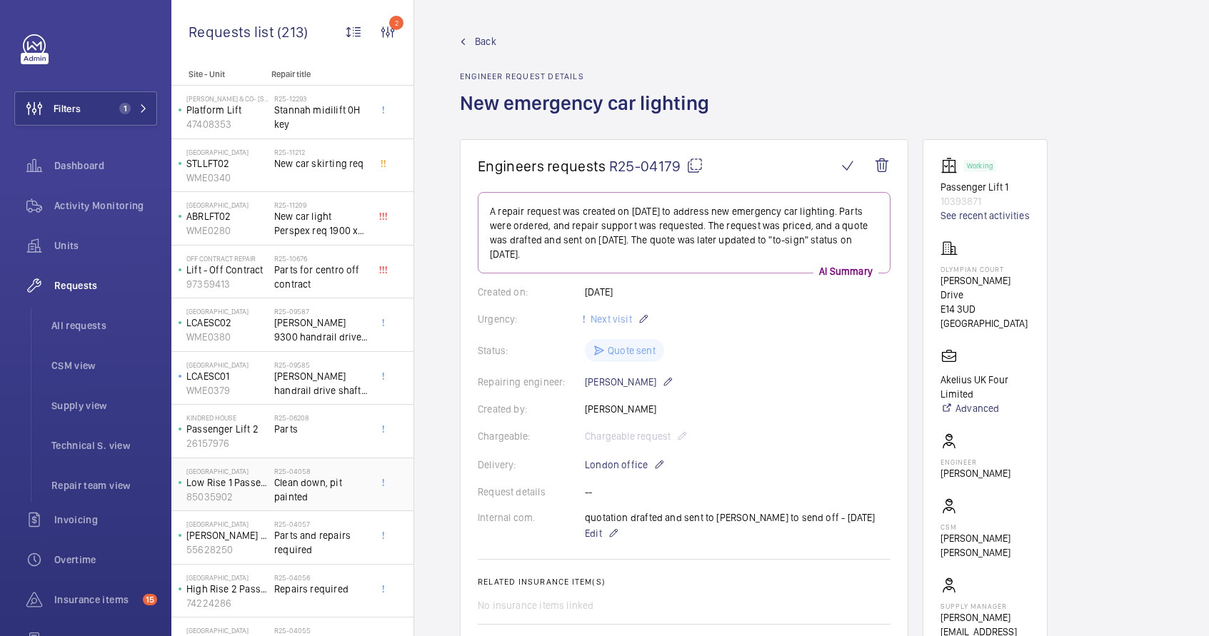
click at [311, 493] on span "Clean down, pit painted" at bounding box center [321, 490] width 94 height 29
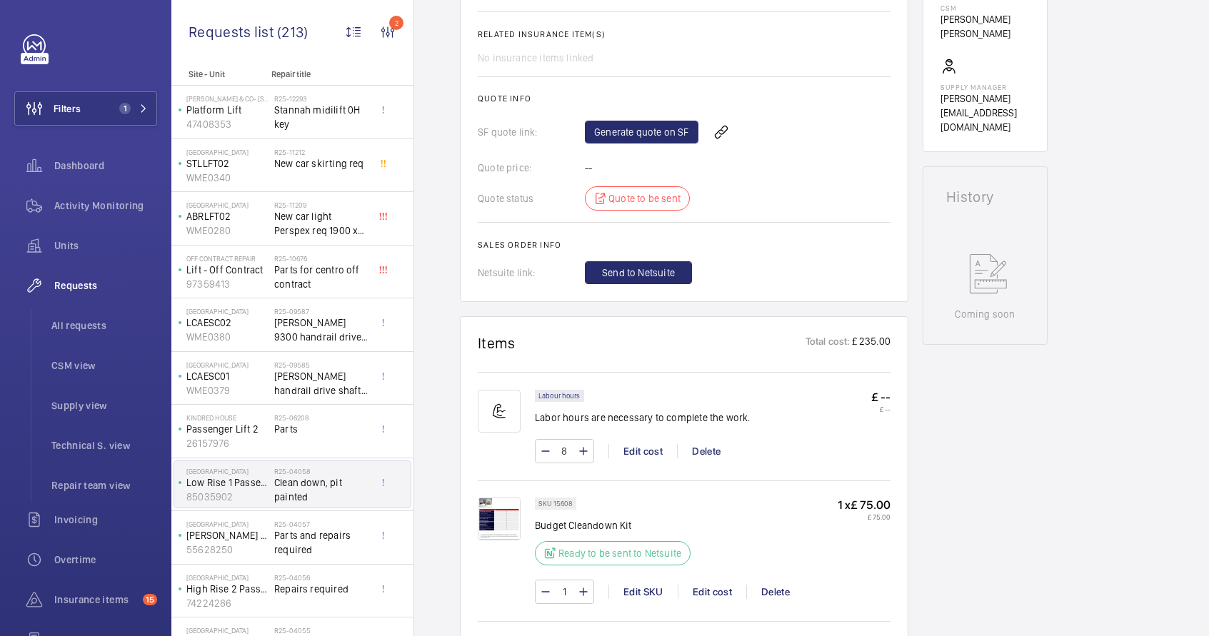
scroll to position [489, 0]
